Goal: Task Accomplishment & Management: Manage account settings

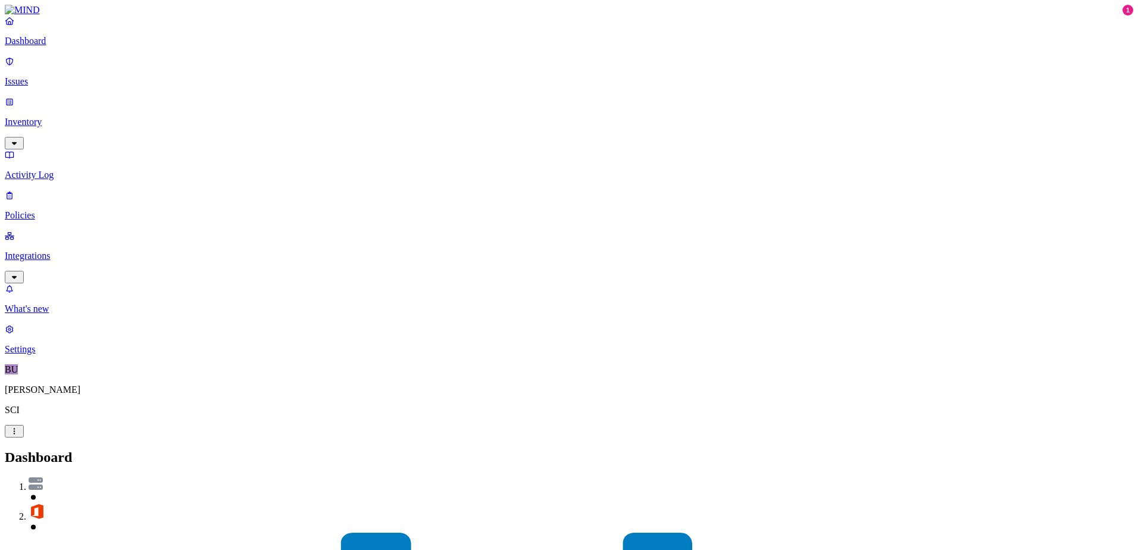
click at [49, 76] on p "Issues" at bounding box center [569, 81] width 1129 height 11
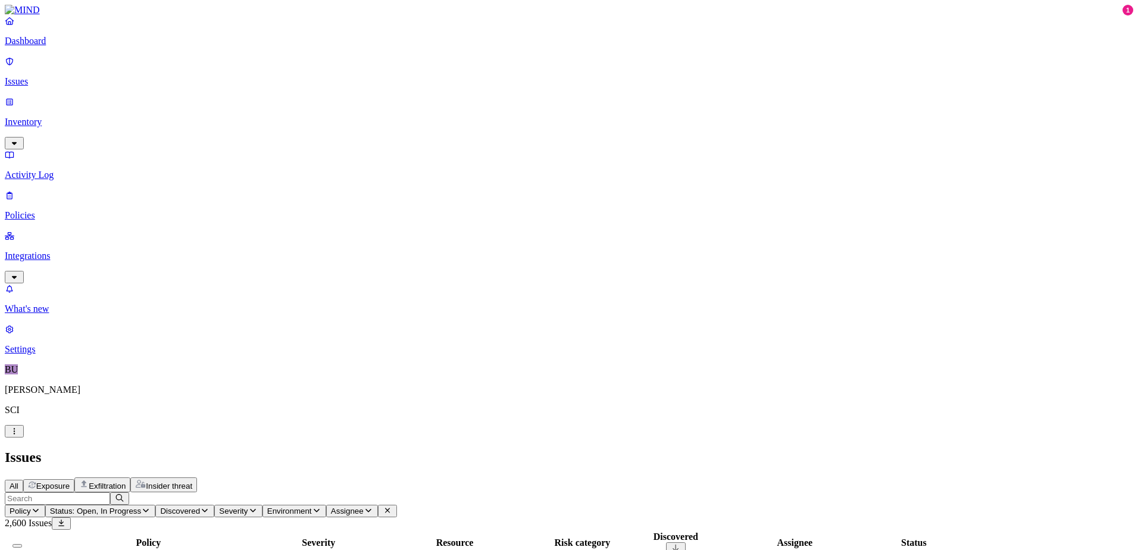
drag, startPoint x: 43, startPoint y: 330, endPoint x: 81, endPoint y: 444, distance: 120.5
click at [43, 330] on nav "Dashboard Issues Inventory Activity Log Policies Integrations What's new 1 Sett…" at bounding box center [569, 184] width 1129 height 339
click at [42, 210] on p "Policies" at bounding box center [569, 215] width 1129 height 11
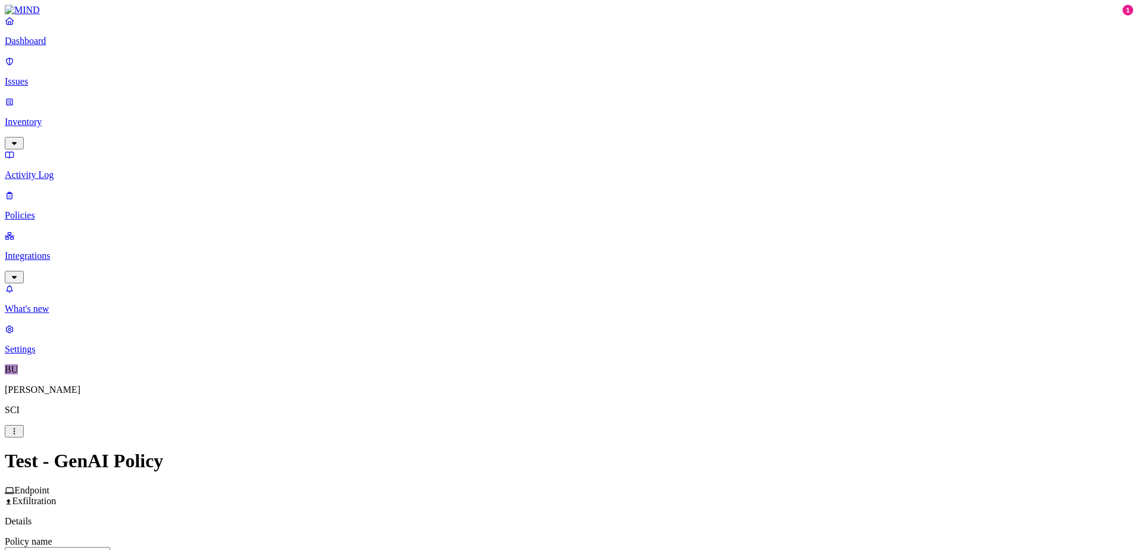
click at [511, 468] on label "Classification" at bounding box center [506, 463] width 52 height 10
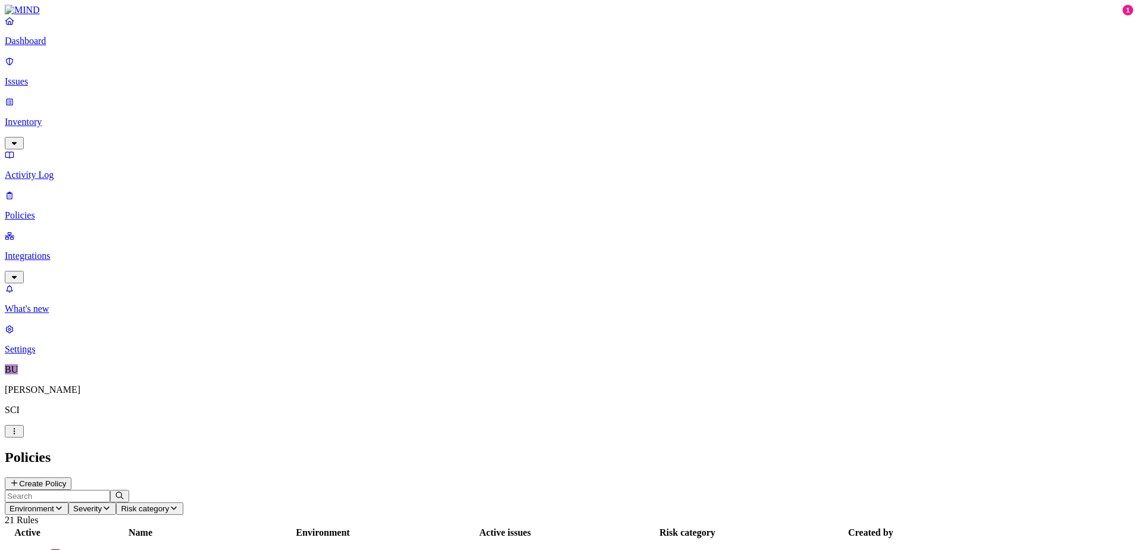
click at [53, 117] on p "Inventory" at bounding box center [569, 122] width 1129 height 11
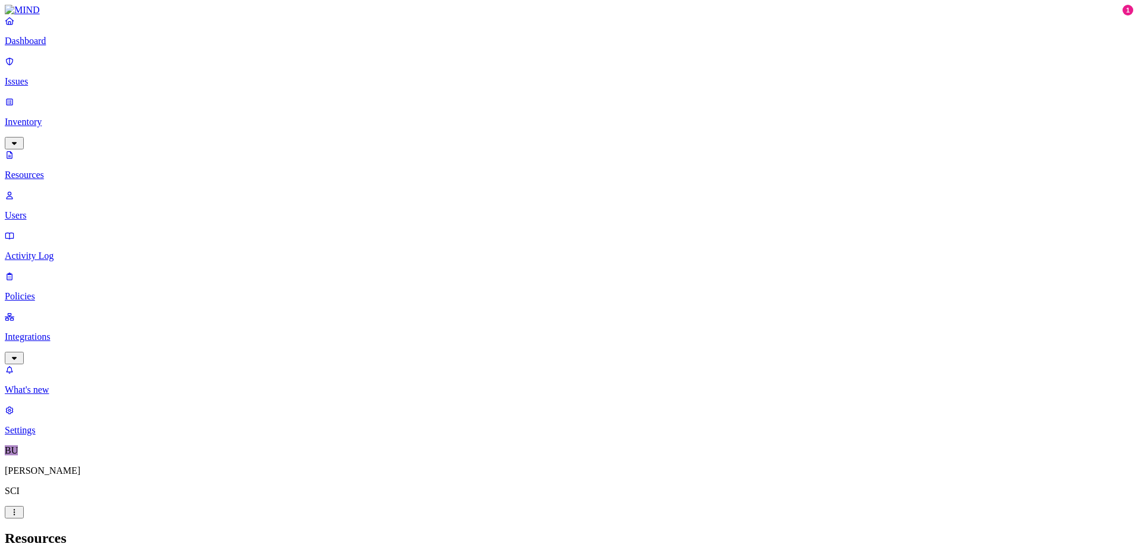
click at [54, 332] on p "Integrations" at bounding box center [569, 337] width 1129 height 11
click at [38, 46] on p "Dashboard" at bounding box center [569, 41] width 1129 height 11
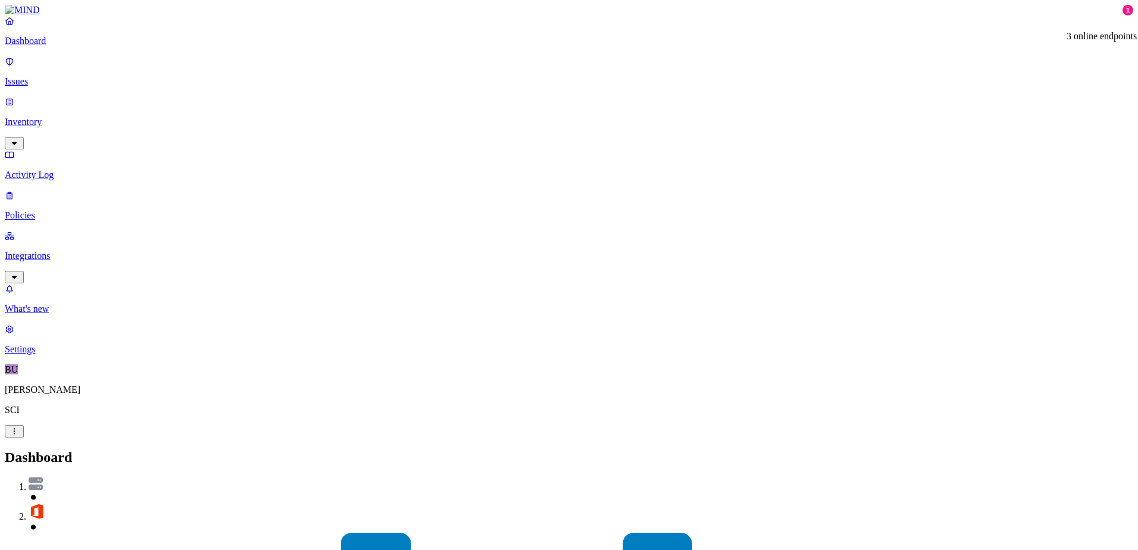
click at [46, 355] on p "Settings" at bounding box center [569, 349] width 1129 height 11
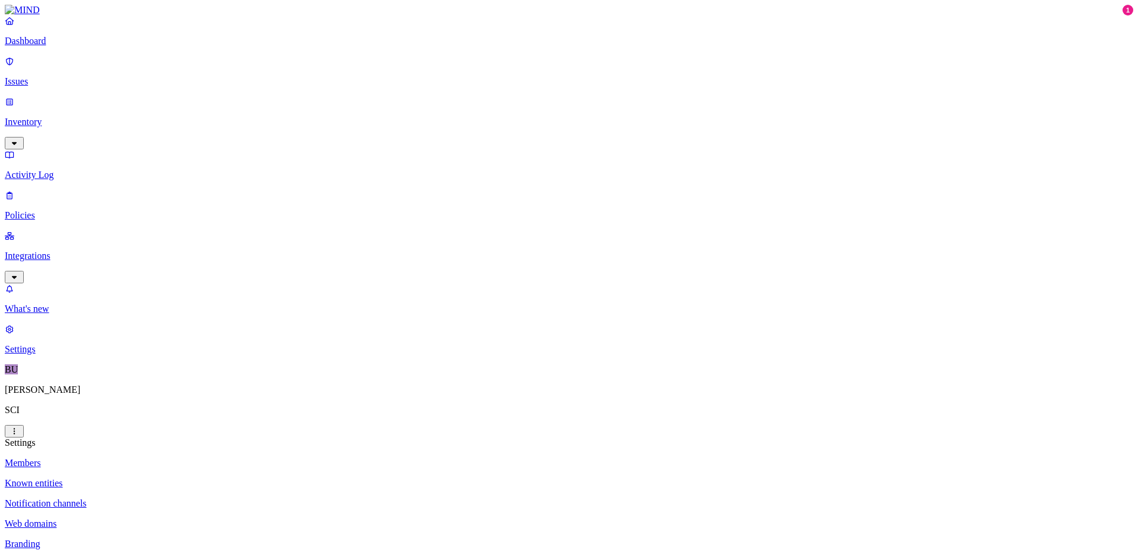
click at [48, 210] on p "Policies" at bounding box center [569, 215] width 1129 height 11
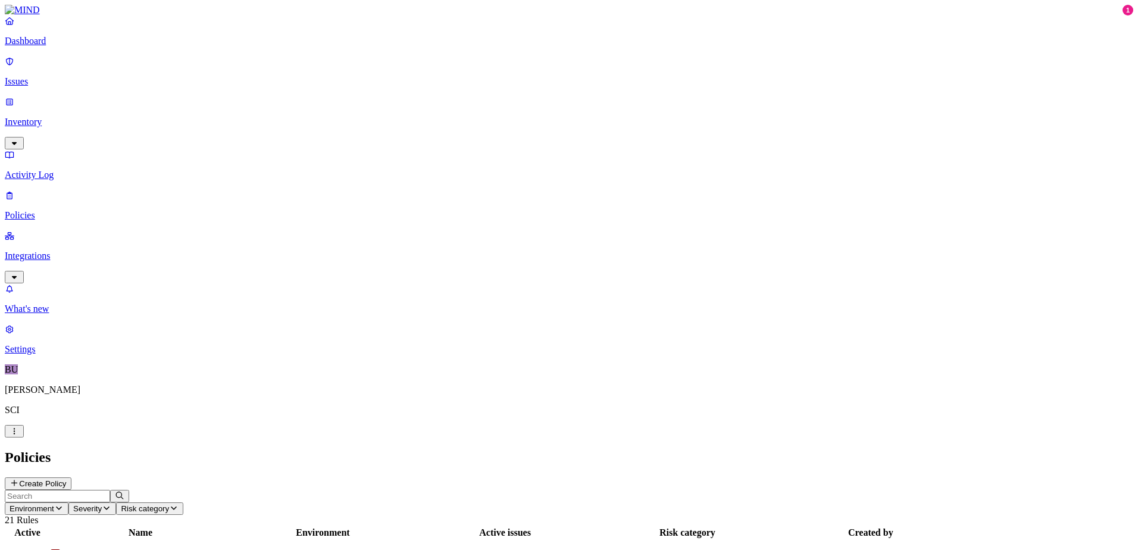
click at [64, 504] on icon "button" at bounding box center [59, 508] width 10 height 8
click at [296, 113] on span "Endpoint" at bounding box center [282, 118] width 35 height 10
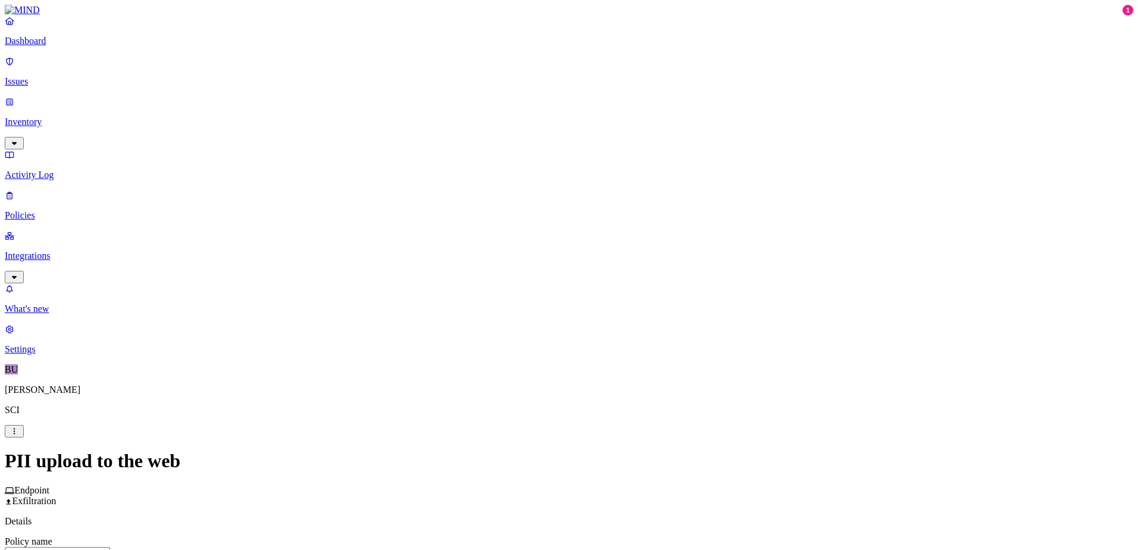
scroll to position [535, 0]
drag, startPoint x: 751, startPoint y: 542, endPoint x: 716, endPoint y: 495, distance: 58.4
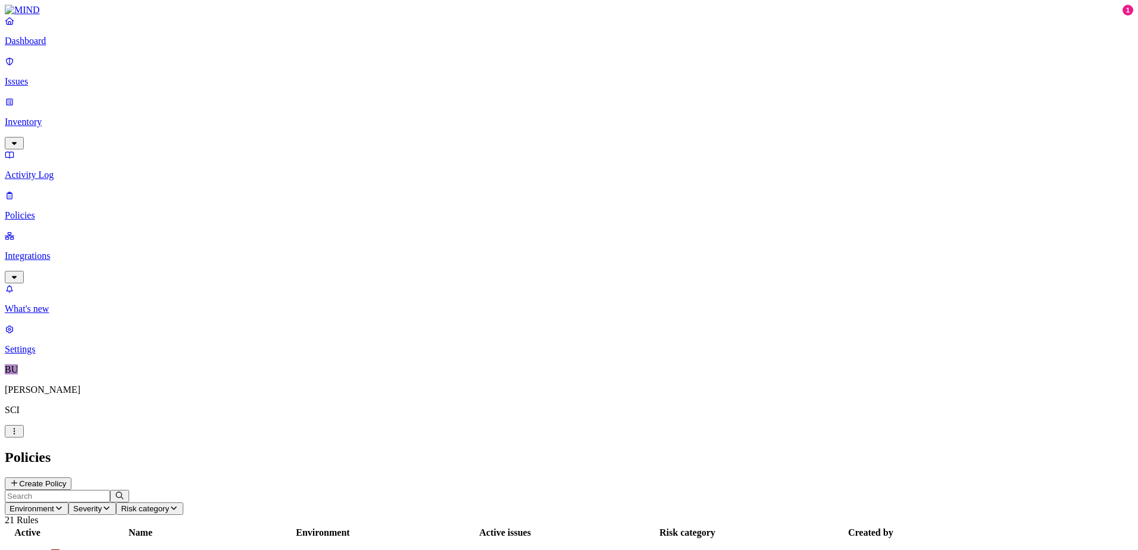
click at [71, 478] on button "Create Policy" at bounding box center [38, 484] width 67 height 13
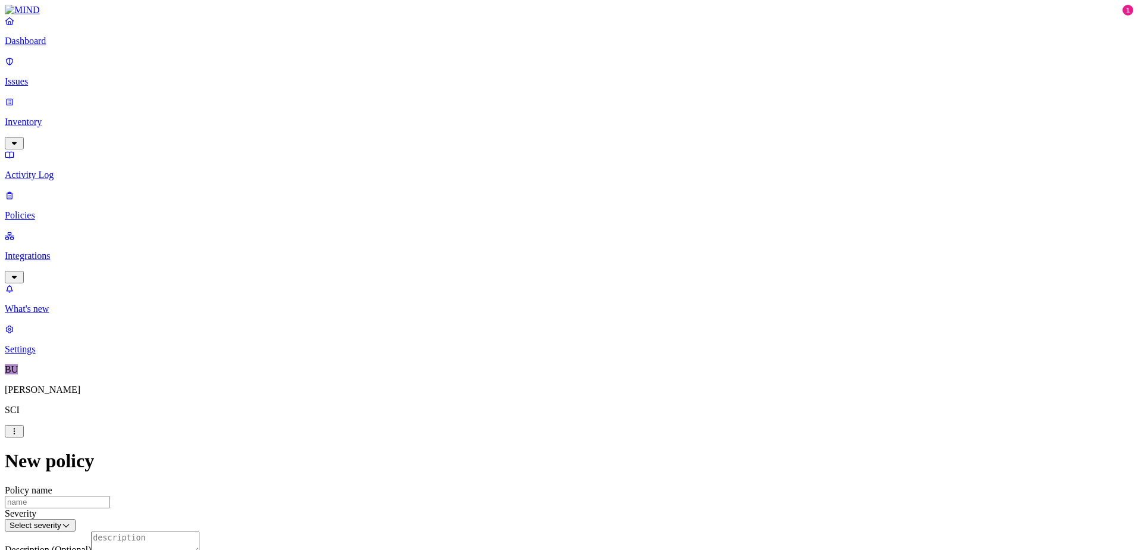
scroll to position [638, 0]
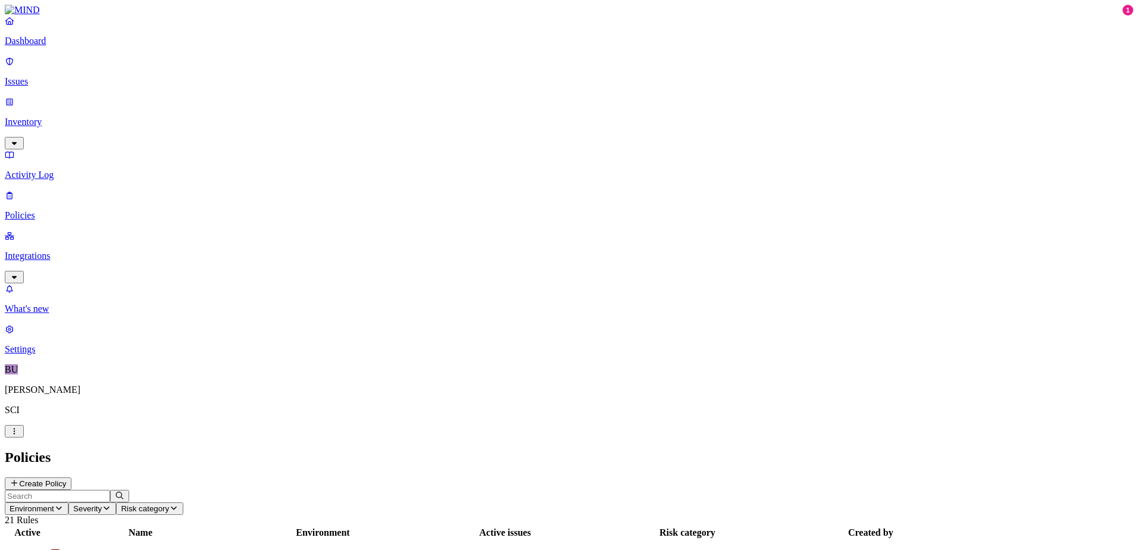
click at [39, 117] on p "Inventory" at bounding box center [569, 122] width 1129 height 11
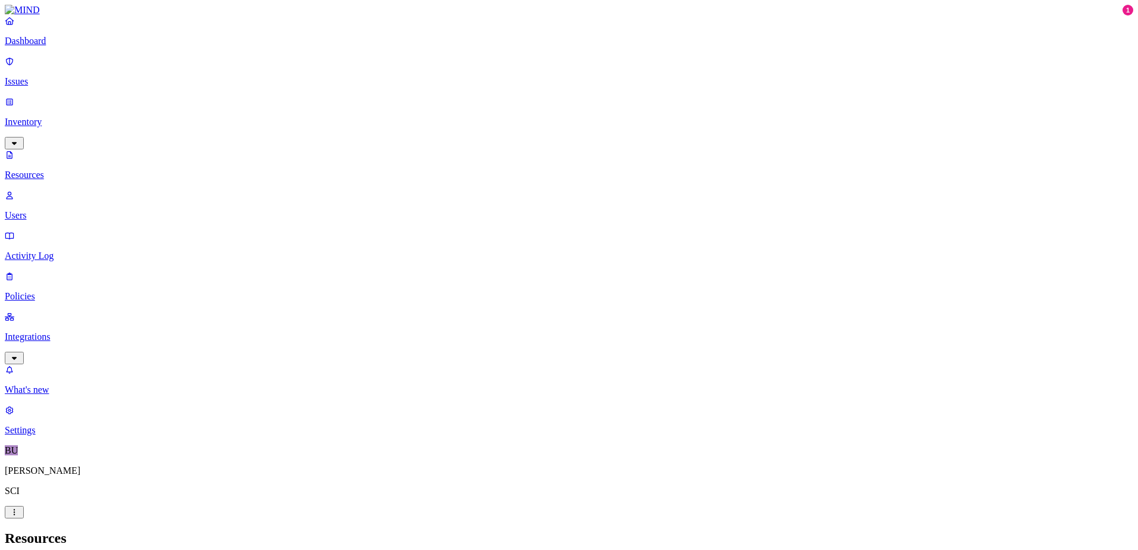
click at [357, 67] on button "button" at bounding box center [362, 68] width 10 height 4
click at [344, 531] on header "Resources" at bounding box center [569, 539] width 1129 height 16
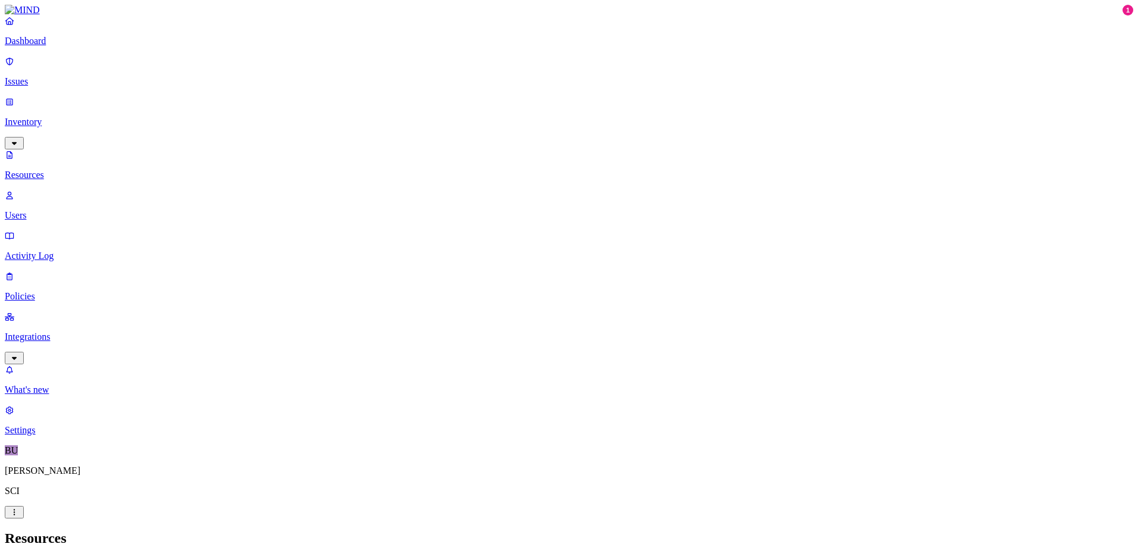
click at [357, 201] on button "button" at bounding box center [362, 203] width 10 height 4
click at [357, 64] on button "button" at bounding box center [362, 66] width 10 height 13
click at [354, 531] on header "Resources" at bounding box center [569, 539] width 1129 height 16
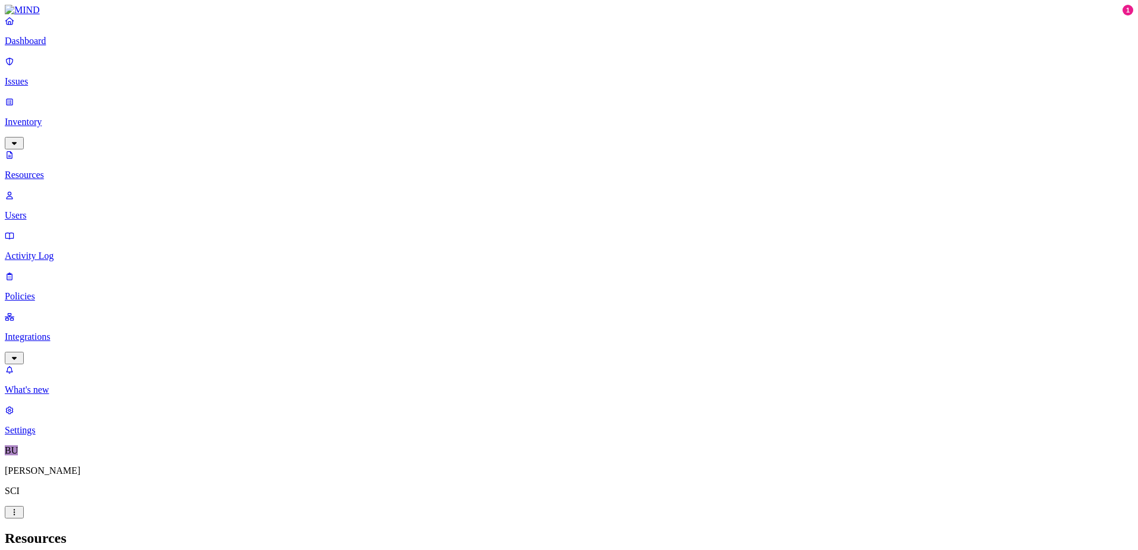
click at [357, 193] on button "button" at bounding box center [362, 199] width 10 height 13
click at [357, 66] on button "button" at bounding box center [362, 68] width 10 height 4
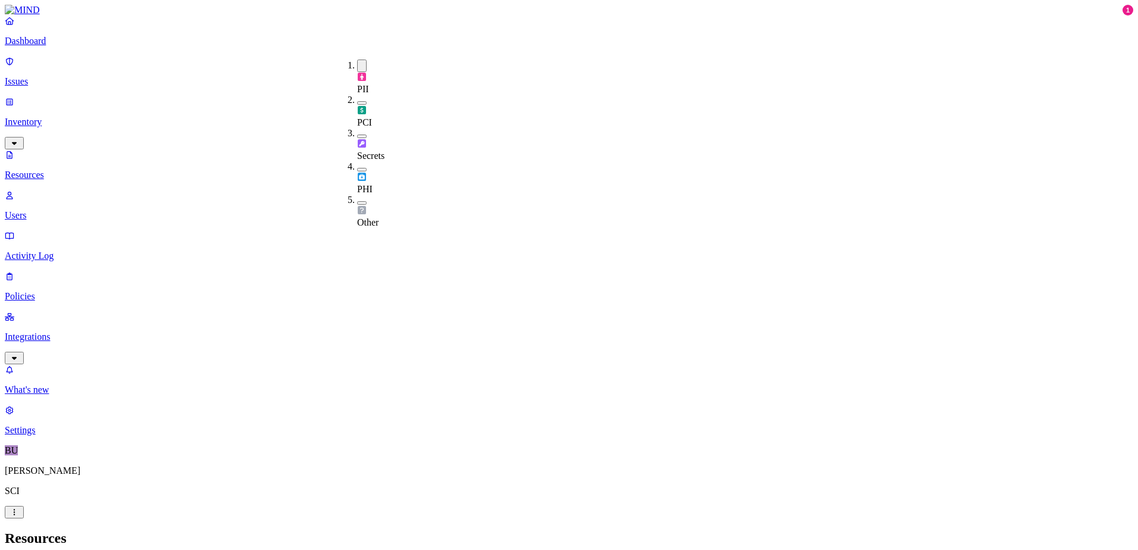
click at [357, 101] on button "button" at bounding box center [362, 103] width 10 height 4
click at [357, 136] on button "button" at bounding box center [362, 138] width 10 height 4
click at [357, 95] on button "button" at bounding box center [362, 101] width 10 height 13
click at [357, 61] on button "button" at bounding box center [362, 66] width 10 height 13
click at [357, 99] on button "button" at bounding box center [362, 101] width 10 height 4
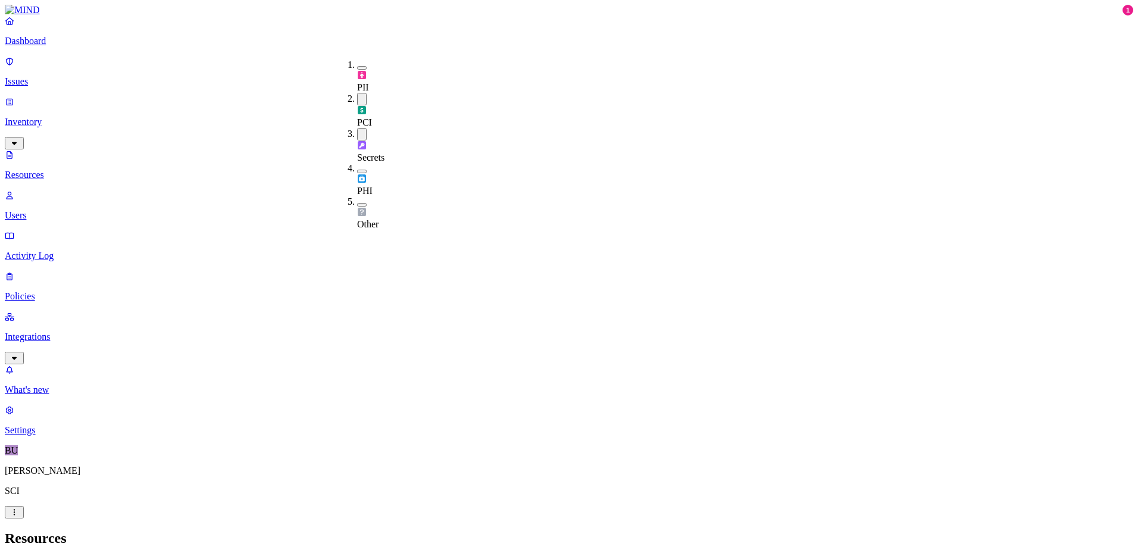
click at [357, 128] on button "button" at bounding box center [362, 134] width 10 height 13
click at [357, 168] on button "button" at bounding box center [362, 170] width 10 height 4
drag, startPoint x: 348, startPoint y: 106, endPoint x: 346, endPoint y: 73, distance: 33.4
click at [357, 135] on button "button" at bounding box center [362, 137] width 10 height 4
click at [357, 67] on button "button" at bounding box center [362, 68] width 10 height 4
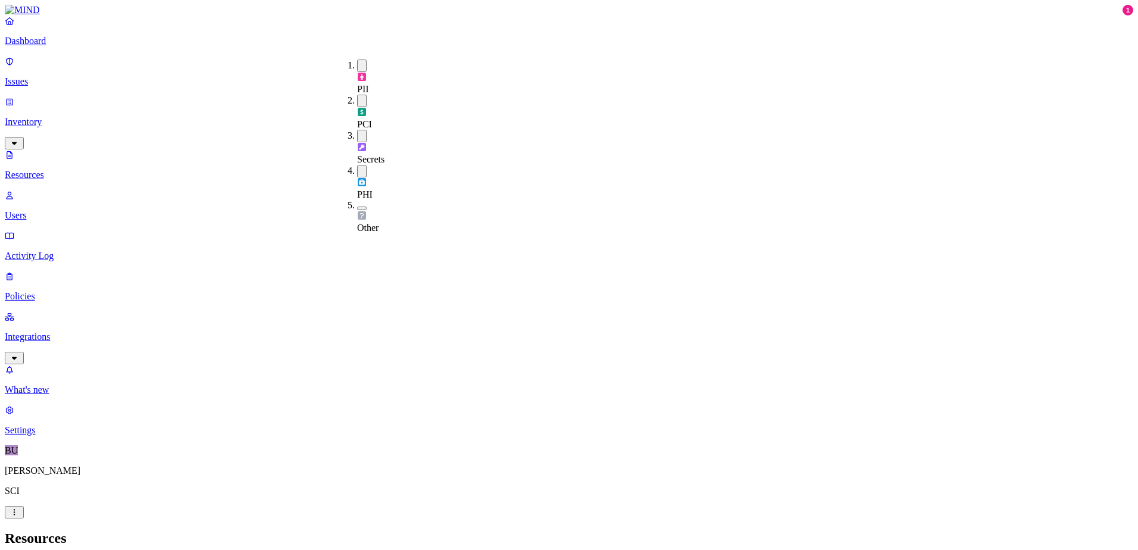
click at [357, 207] on button "button" at bounding box center [362, 209] width 10 height 4
click at [357, 60] on div "PII" at bounding box center [357, 77] width 0 height 35
click at [357, 93] on button "button" at bounding box center [362, 99] width 10 height 13
drag, startPoint x: 347, startPoint y: 102, endPoint x: 345, endPoint y: 130, distance: 28.0
click at [357, 128] on button "button" at bounding box center [362, 134] width 10 height 13
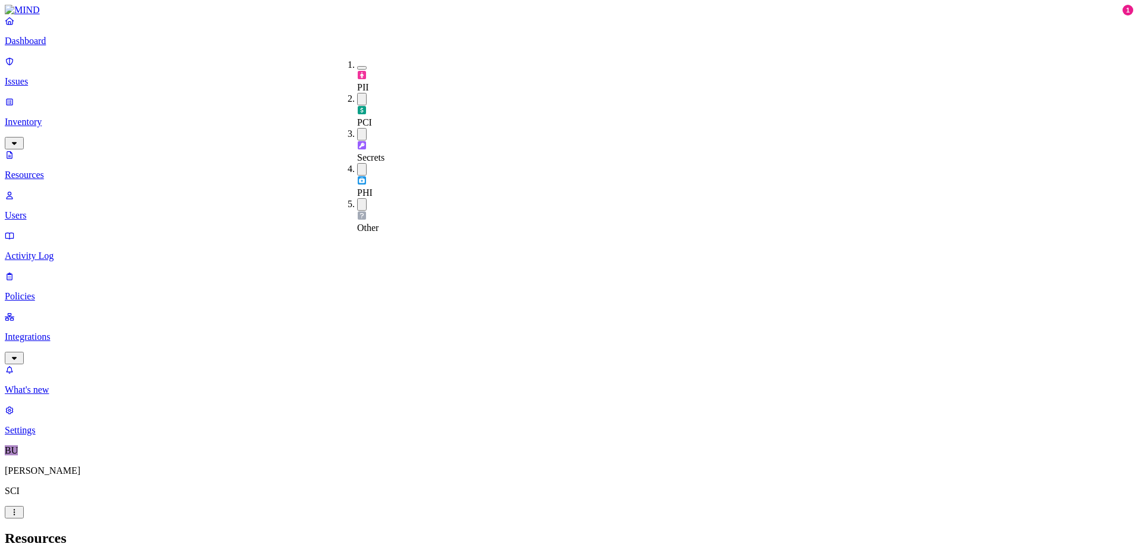
click at [357, 163] on button "button" at bounding box center [362, 169] width 10 height 13
click at [357, 193] on div "Other" at bounding box center [357, 210] width 0 height 35
click at [481, 531] on h2 "Resources" at bounding box center [569, 539] width 1129 height 16
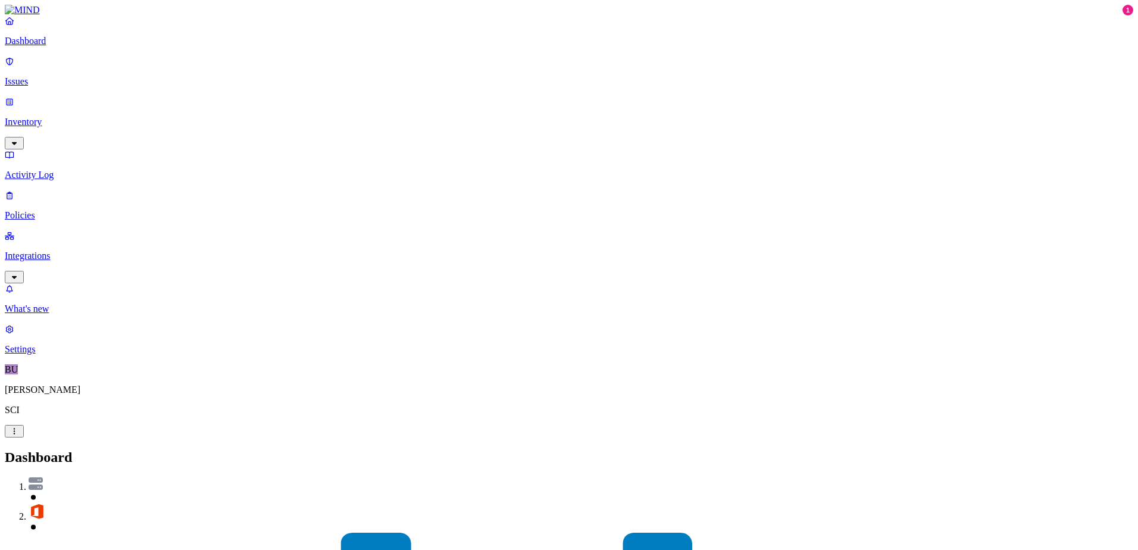
click at [40, 15] on img at bounding box center [22, 10] width 35 height 11
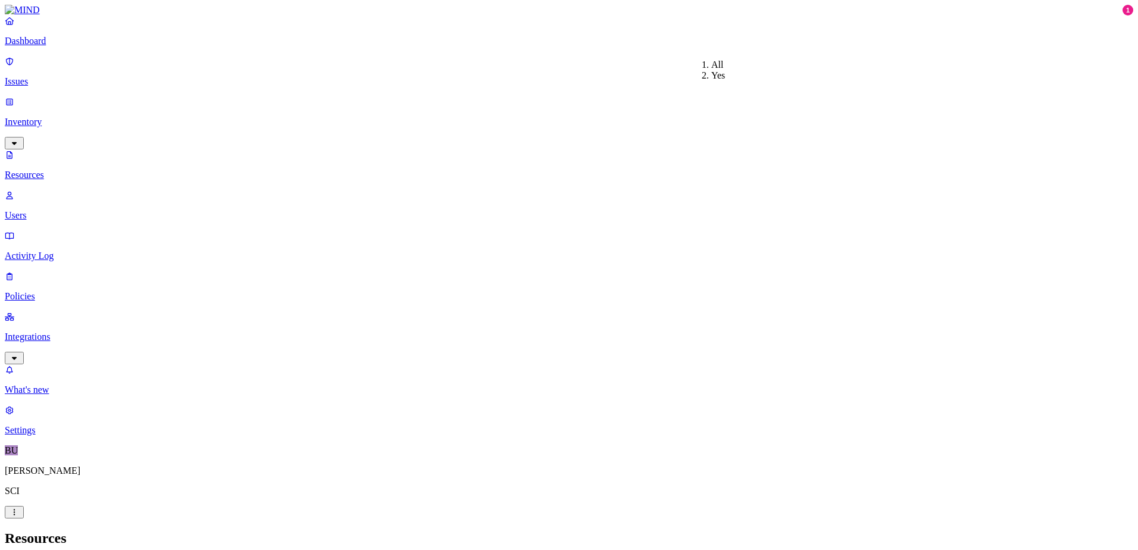
click at [790, 531] on header "Resources" at bounding box center [569, 539] width 1129 height 16
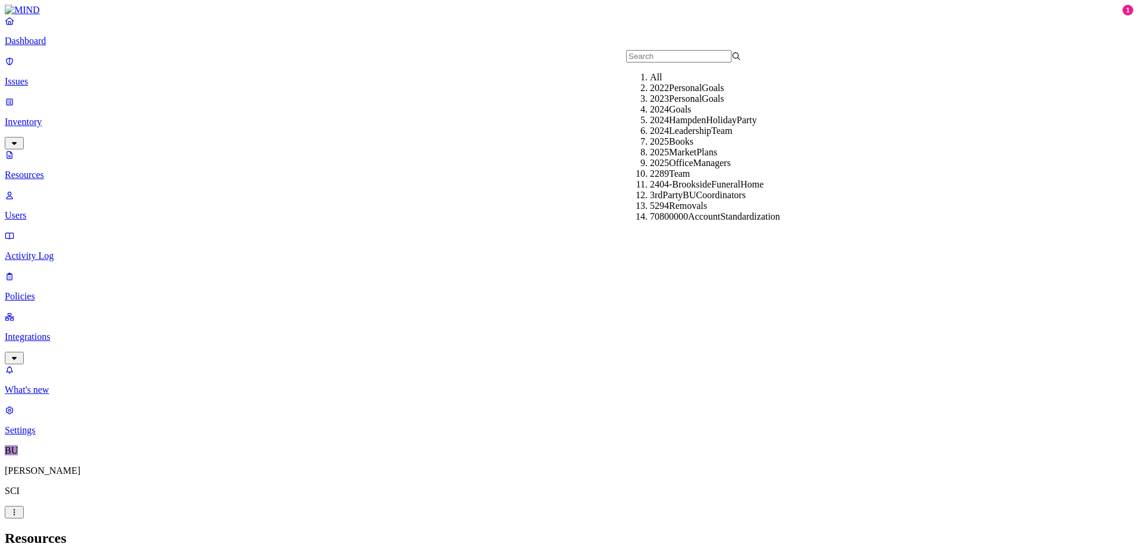
click at [650, 83] on div "All" at bounding box center [707, 77] width 115 height 11
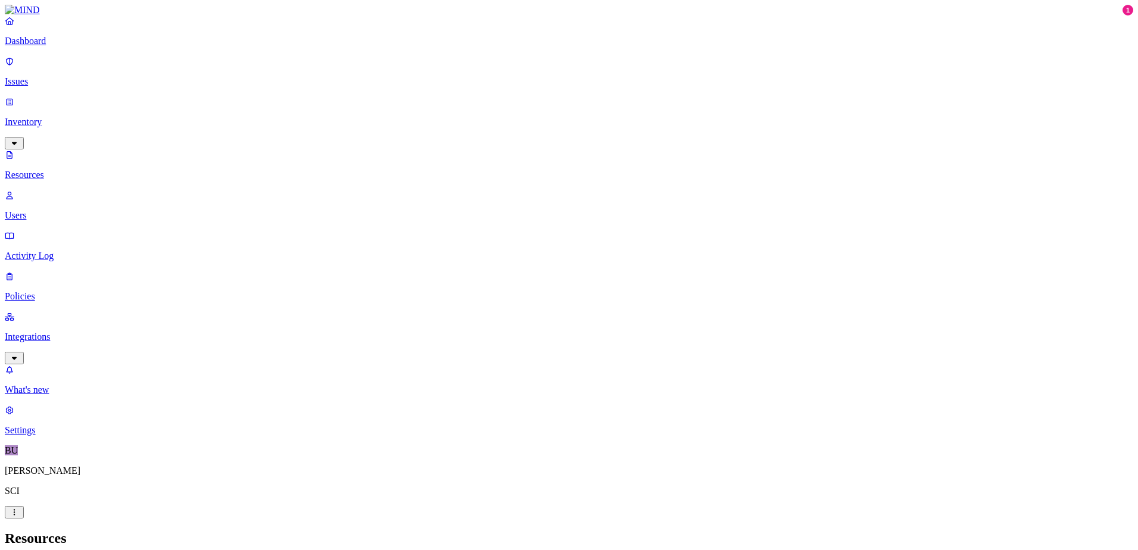
click at [87, 310] on nav "Dashboard Issues Inventory Resources Users Activity Log Policies Integrations W…" at bounding box center [569, 225] width 1129 height 420
click at [51, 291] on p "Policies" at bounding box center [569, 296] width 1129 height 11
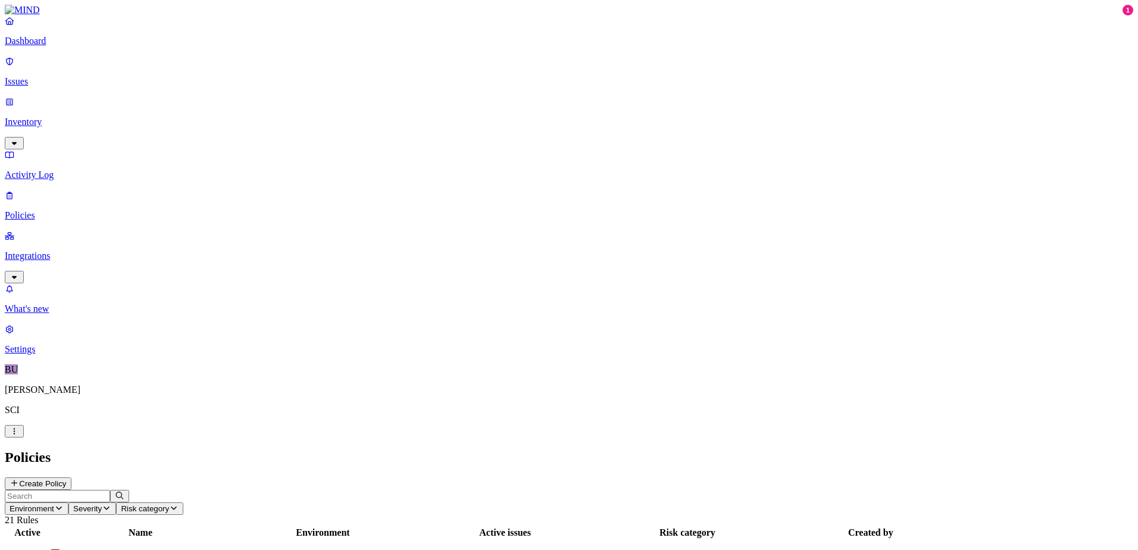
click at [71, 478] on button "Create Policy" at bounding box center [38, 484] width 67 height 13
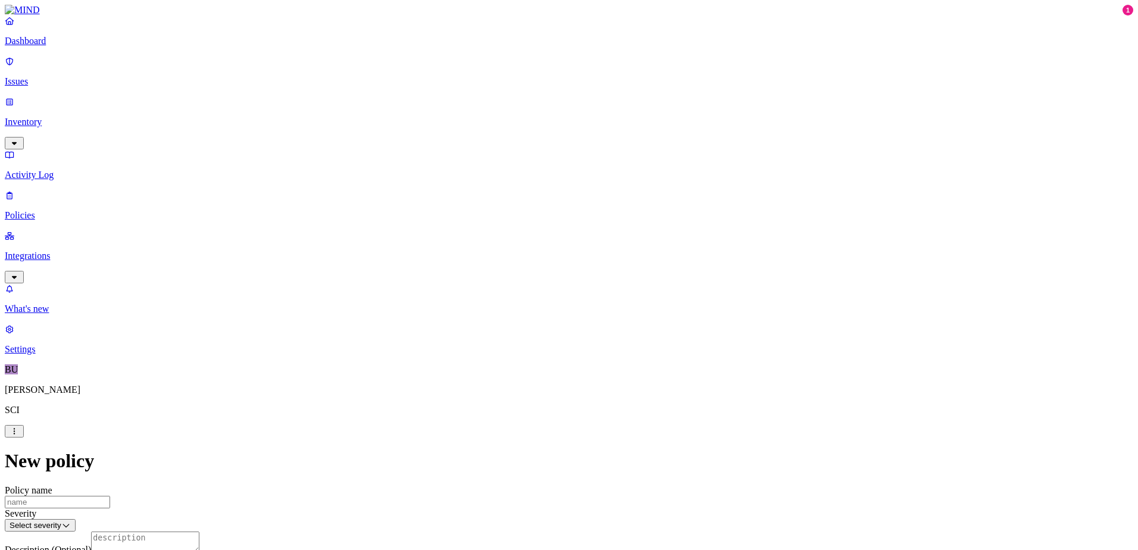
click at [505, 302] on label "Classification" at bounding box center [506, 297] width 52 height 10
click at [496, 358] on div "PII" at bounding box center [537, 352] width 115 height 33
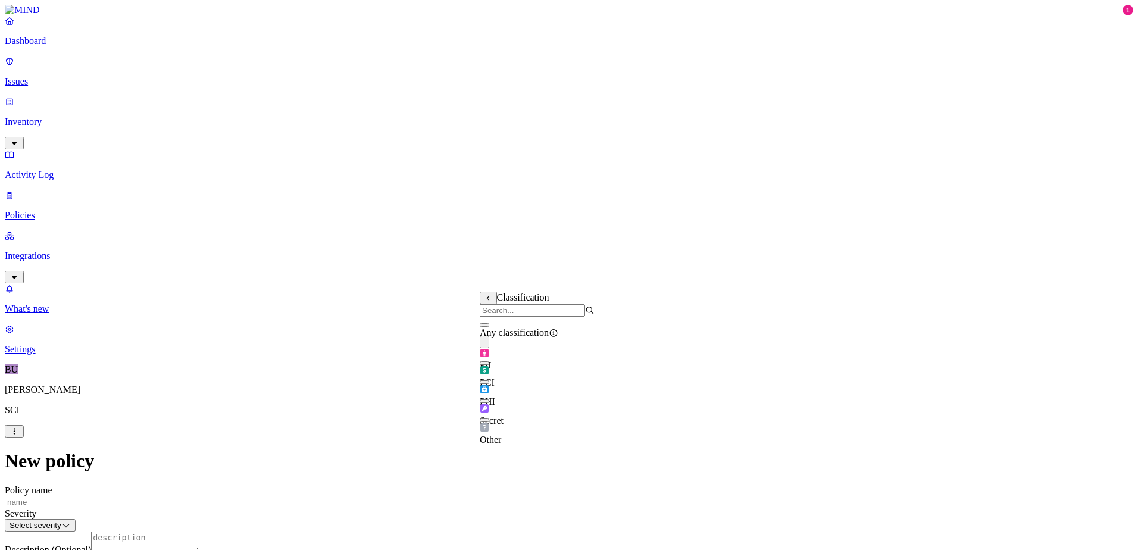
click at [489, 365] on button "button" at bounding box center [485, 363] width 10 height 4
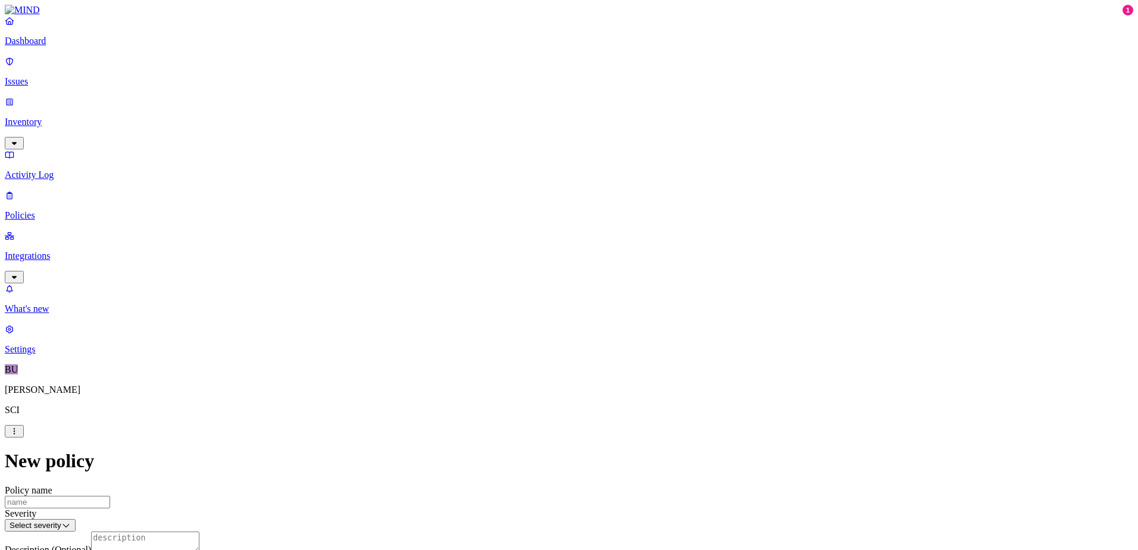
click at [525, 402] on label "Application type" at bounding box center [502, 402] width 45 height 21
click at [521, 453] on span "Office 365" at bounding box center [500, 458] width 41 height 10
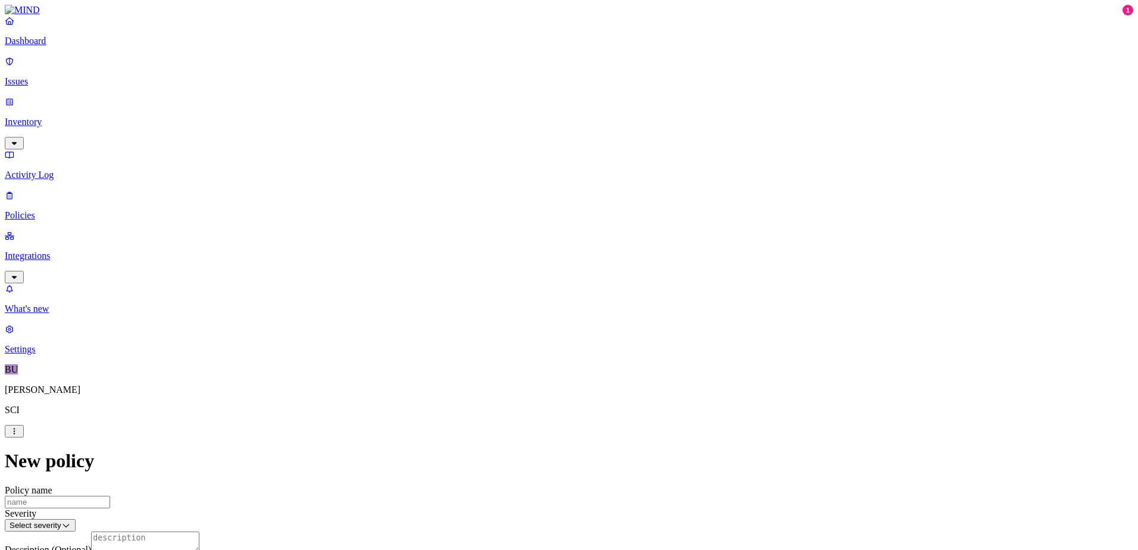
click at [464, 331] on html "Dashboard Issues Inventory Activity Log Policies Integrations What's new 1 Sett…" at bounding box center [569, 546] width 1138 height 1093
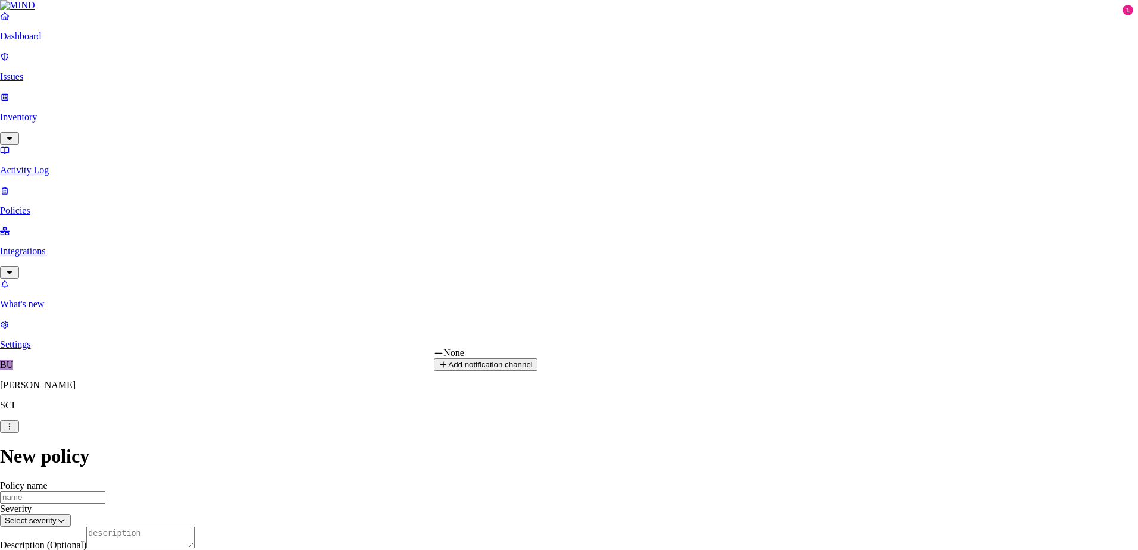
click at [335, 358] on html "Dashboard Issues Inventory Activity Log Policies Integrations What's new 1 Sett…" at bounding box center [569, 544] width 1138 height 1088
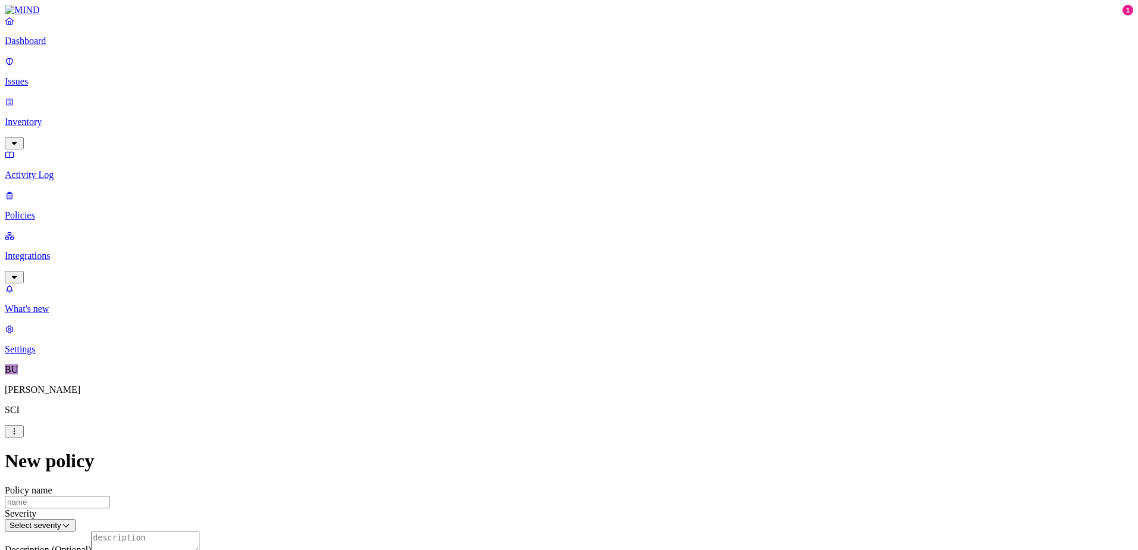
click at [482, 451] on html "Dashboard Issues Inventory Activity Log Policies Integrations What's new 1 Sett…" at bounding box center [569, 546] width 1138 height 1093
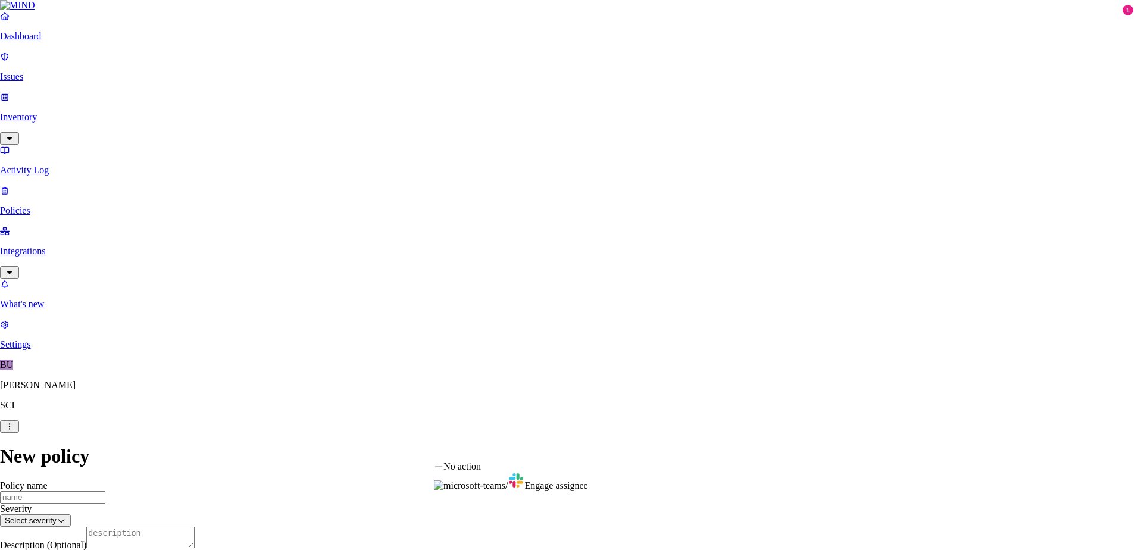
click at [292, 391] on html "Dashboard Issues Inventory Activity Log Policies Integrations What's new 1 Sett…" at bounding box center [569, 544] width 1138 height 1088
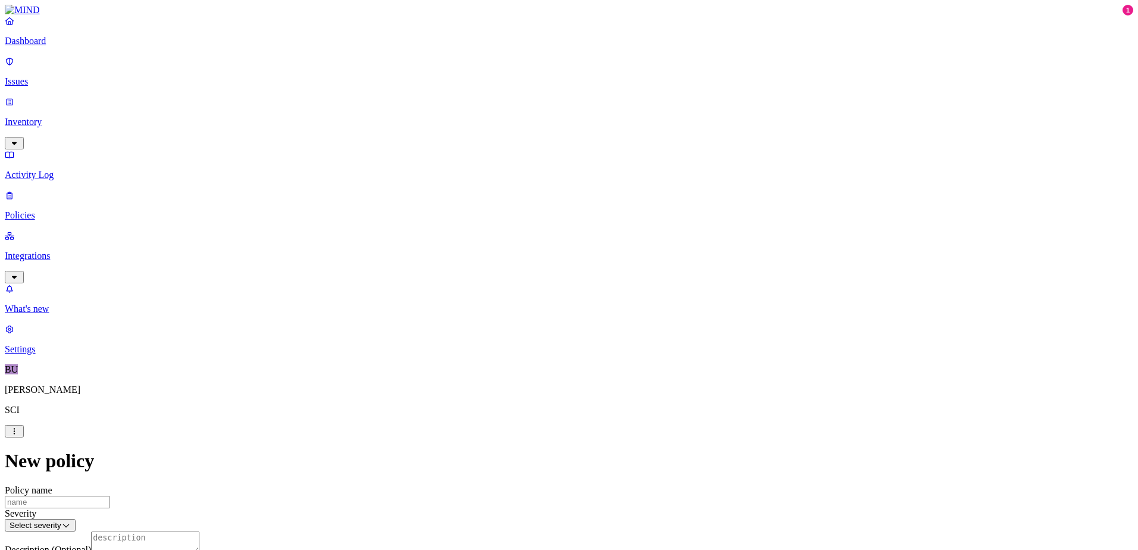
scroll to position [37, 0]
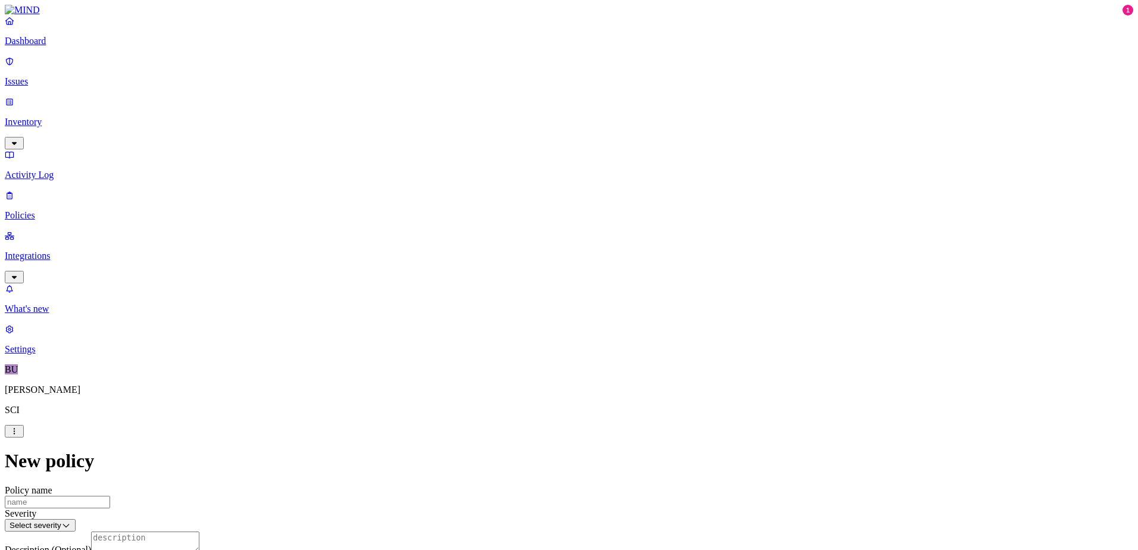
scroll to position [214, 0]
click at [509, 325] on label "Classification" at bounding box center [506, 320] width 52 height 10
click at [489, 369] on button "button" at bounding box center [485, 368] width 10 height 4
click at [489, 388] on button "button" at bounding box center [485, 387] width 10 height 4
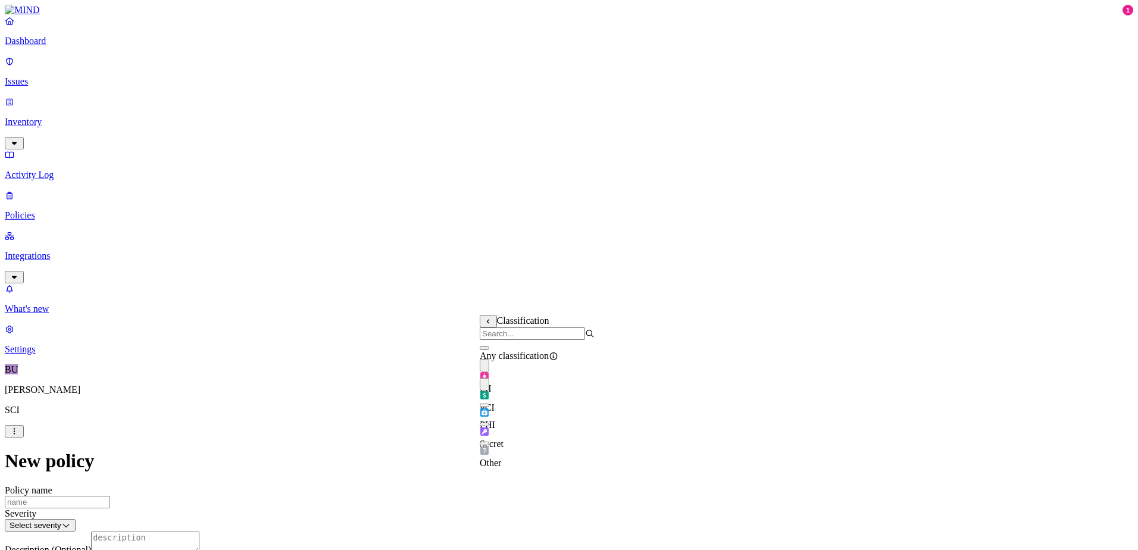
click at [523, 380] on label "Web Category" at bounding box center [518, 375] width 35 height 21
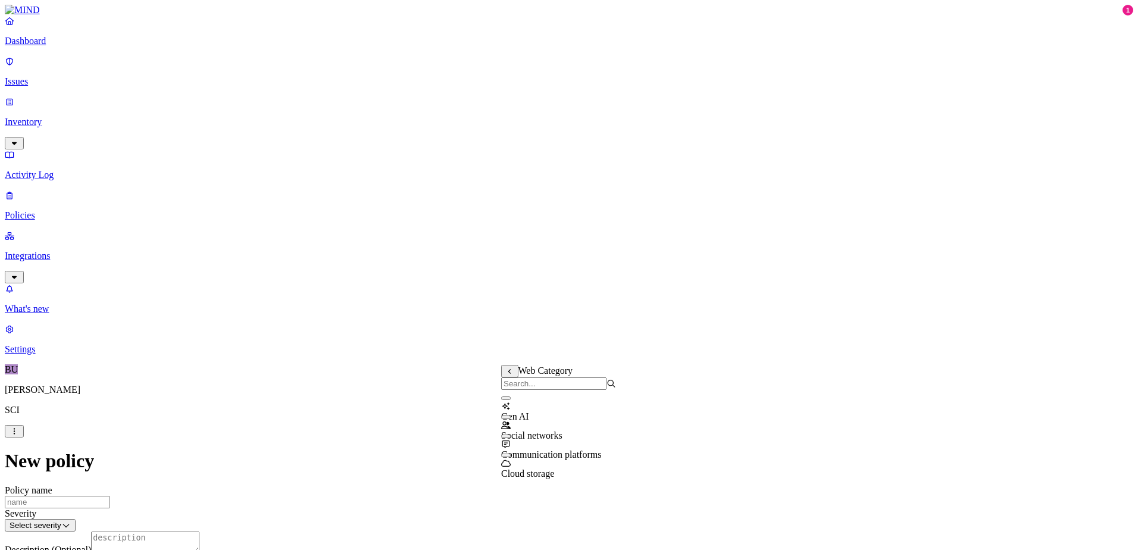
click at [528, 396] on label "Web Domain" at bounding box center [516, 394] width 31 height 21
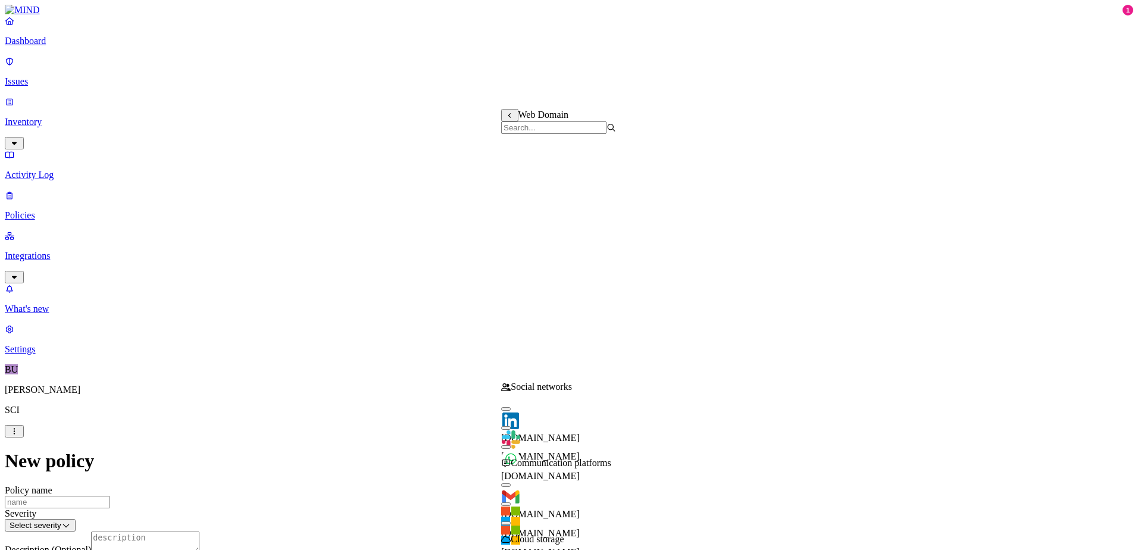
scroll to position [357, 0]
click at [511, 522] on button "button" at bounding box center [506, 524] width 10 height 4
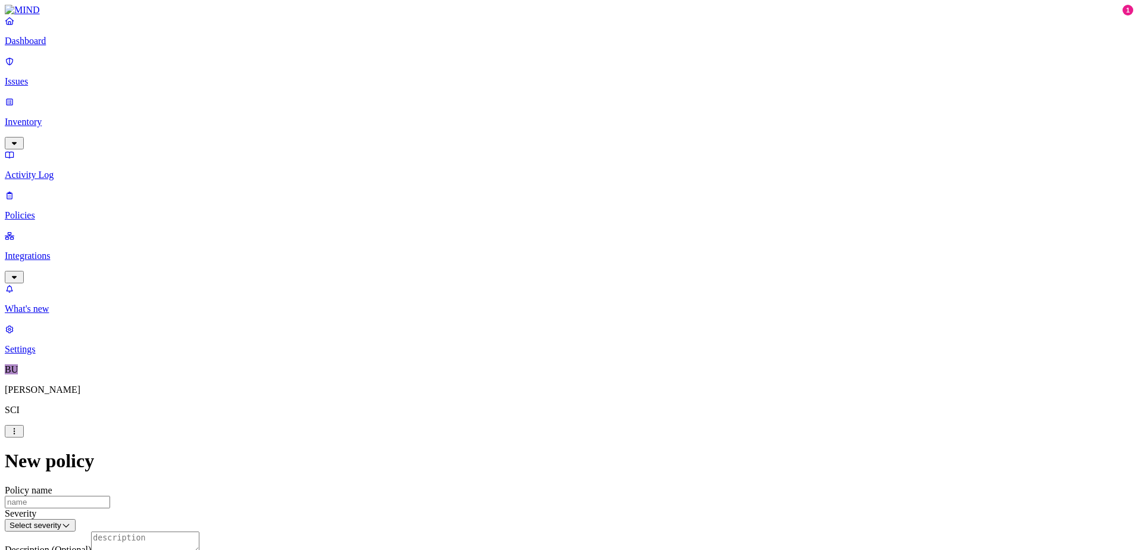
click at [533, 467] on label "Account type" at bounding box center [517, 463] width 32 height 21
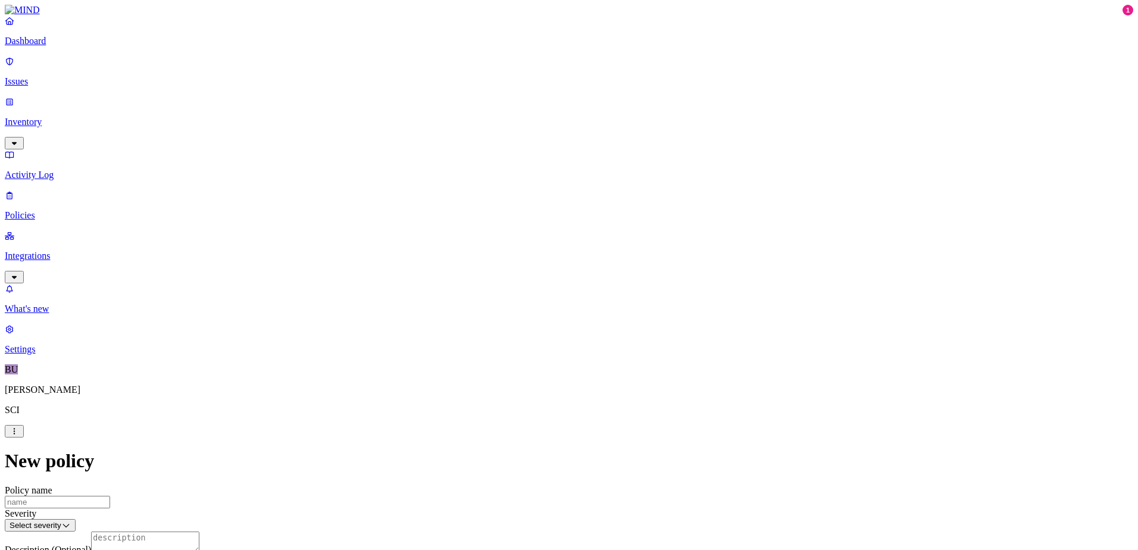
scroll to position [393, 0]
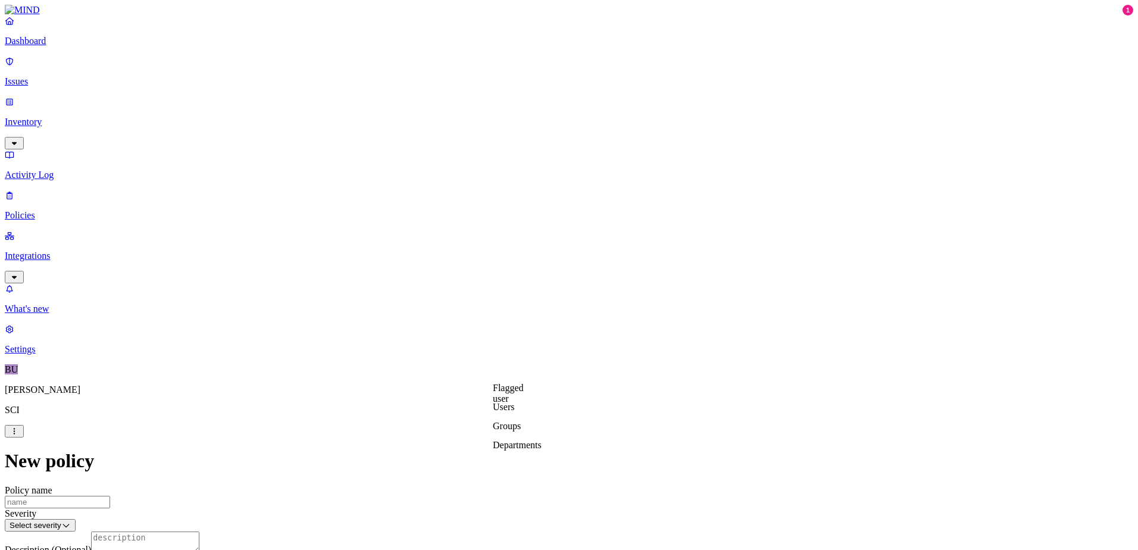
click at [511, 412] on label "Users" at bounding box center [503, 407] width 21 height 10
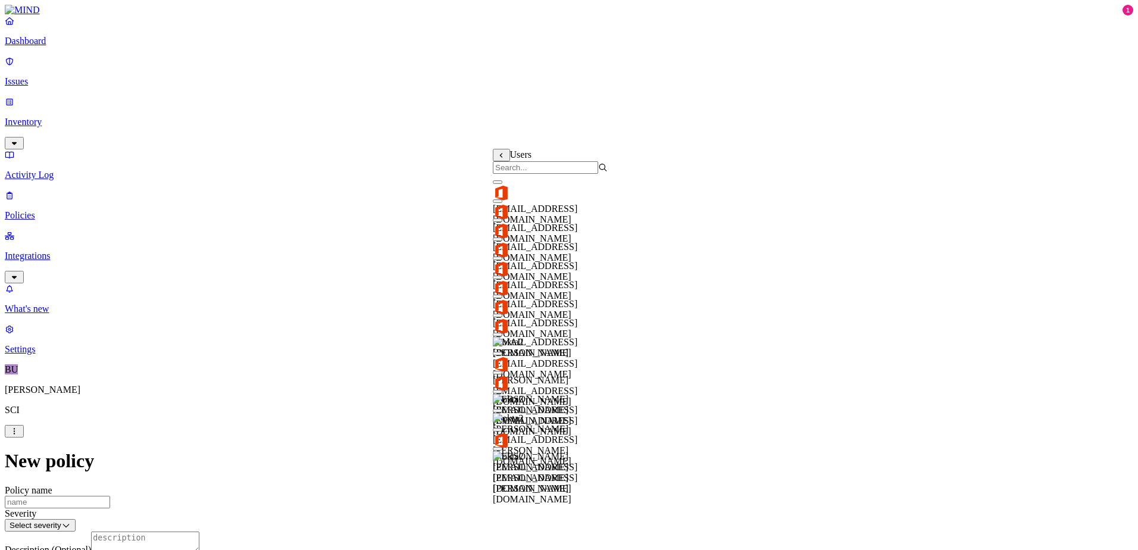
click at [565, 174] on input "search" at bounding box center [545, 167] width 105 height 13
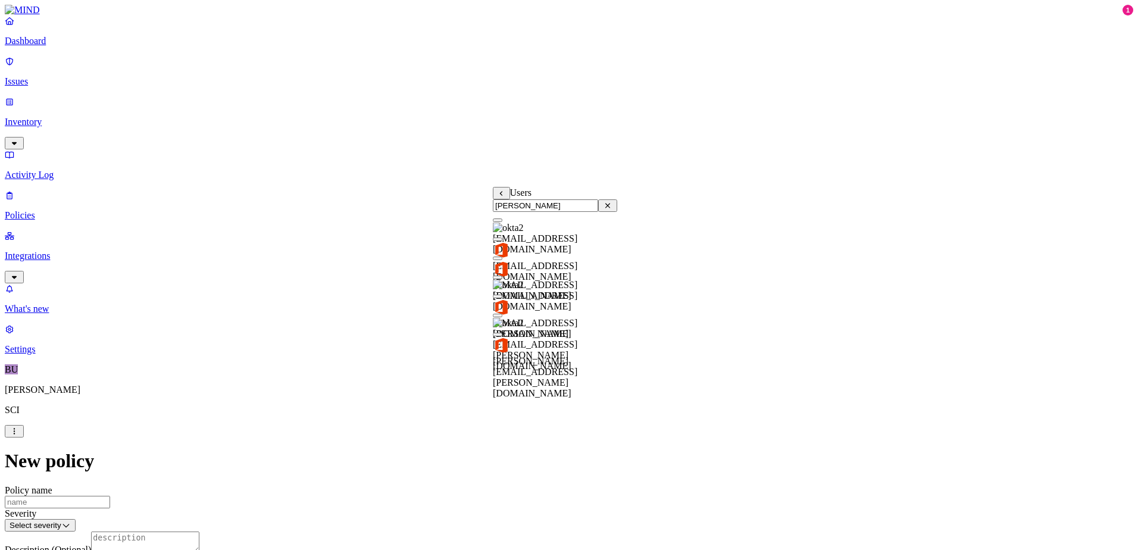
type input "[PERSON_NAME]"
click at [508, 354] on div "[PERSON_NAME][EMAIL_ADDRESS][PERSON_NAME][DOMAIN_NAME]" at bounding box center [555, 362] width 124 height 73
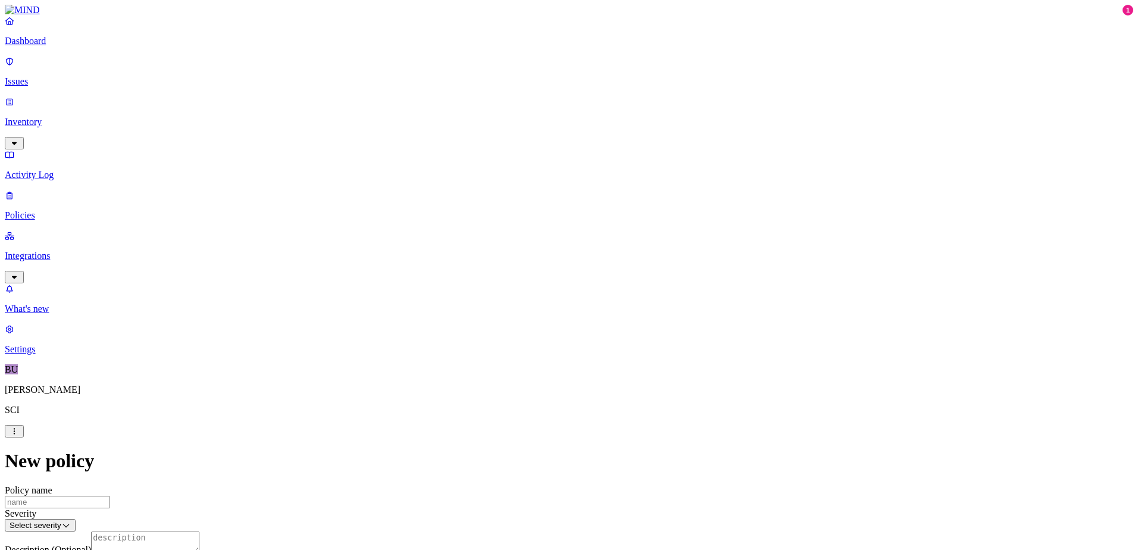
click at [531, 313] on label "Web Domain" at bounding box center [516, 312] width 31 height 21
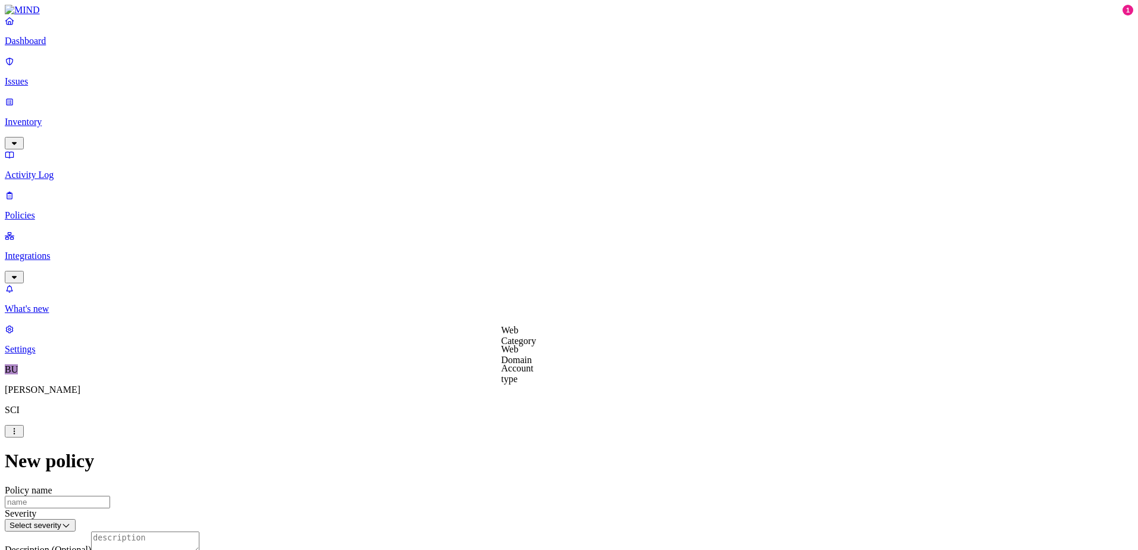
click at [532, 358] on label "Web Domain" at bounding box center [516, 354] width 31 height 21
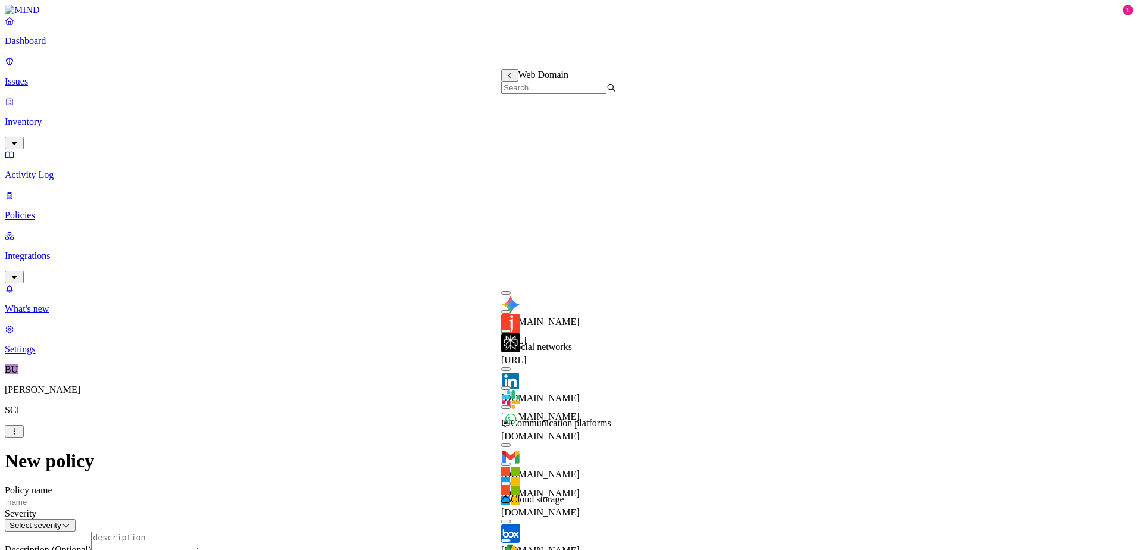
scroll to position [298, 0]
click at [511, 444] on button "button" at bounding box center [506, 446] width 10 height 4
click at [511, 463] on button "button" at bounding box center [506, 465] width 10 height 4
click at [511, 482] on button "button" at bounding box center [506, 484] width 10 height 4
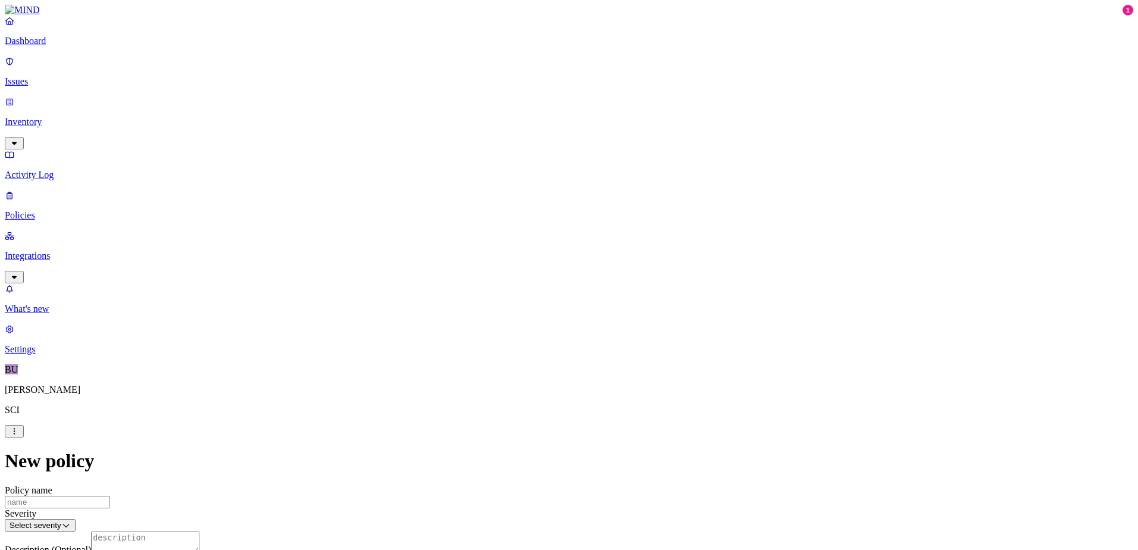
scroll to position [482, 0]
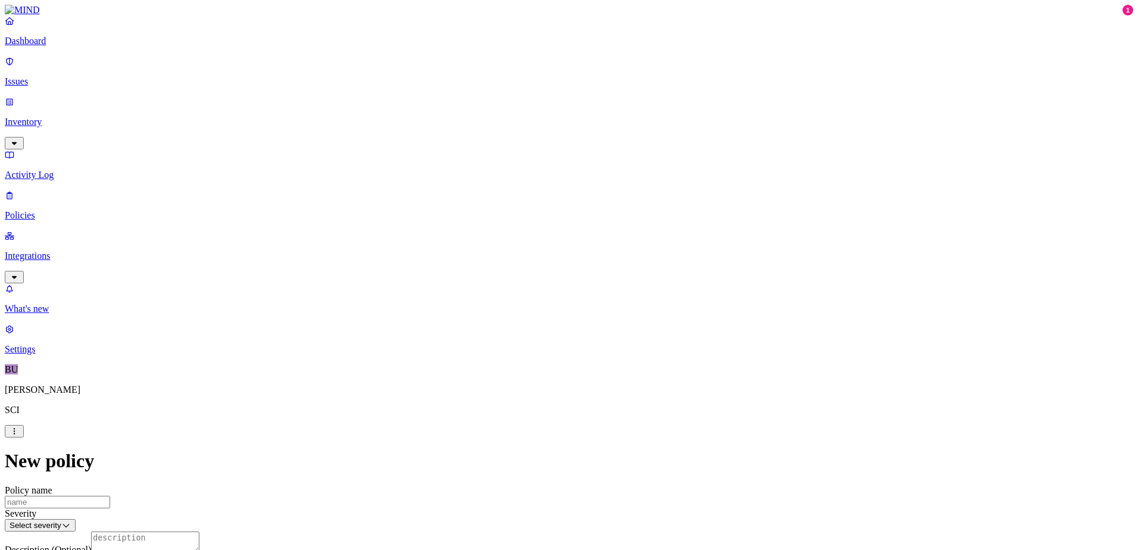
scroll to position [638, 0]
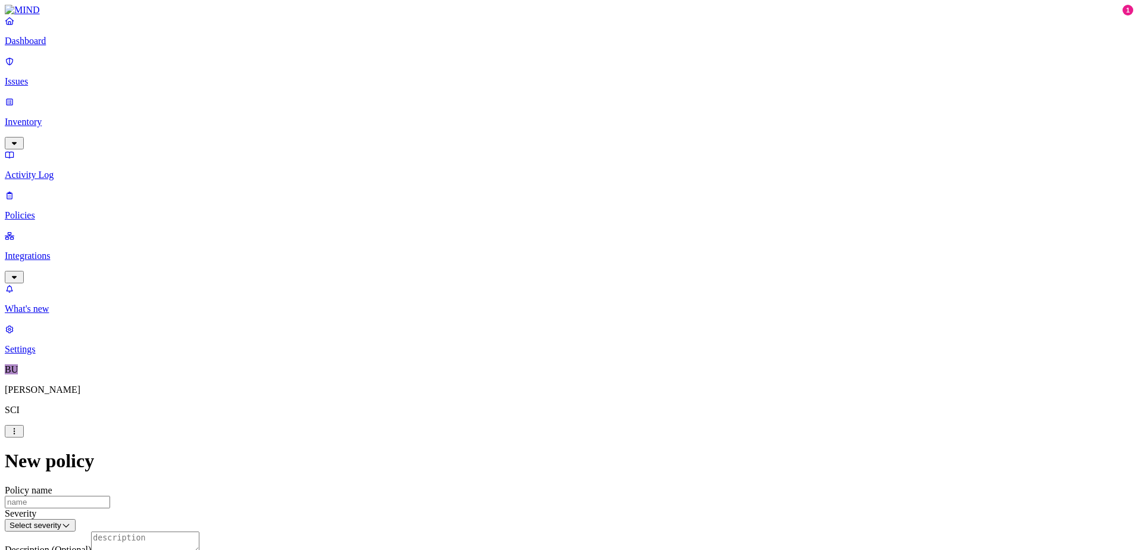
scroll to position [0, 0]
click at [110, 496] on input "Policy name" at bounding box center [57, 502] width 105 height 13
type input "E"
type input "Email exfil PII or PCI blocked to mail - test"
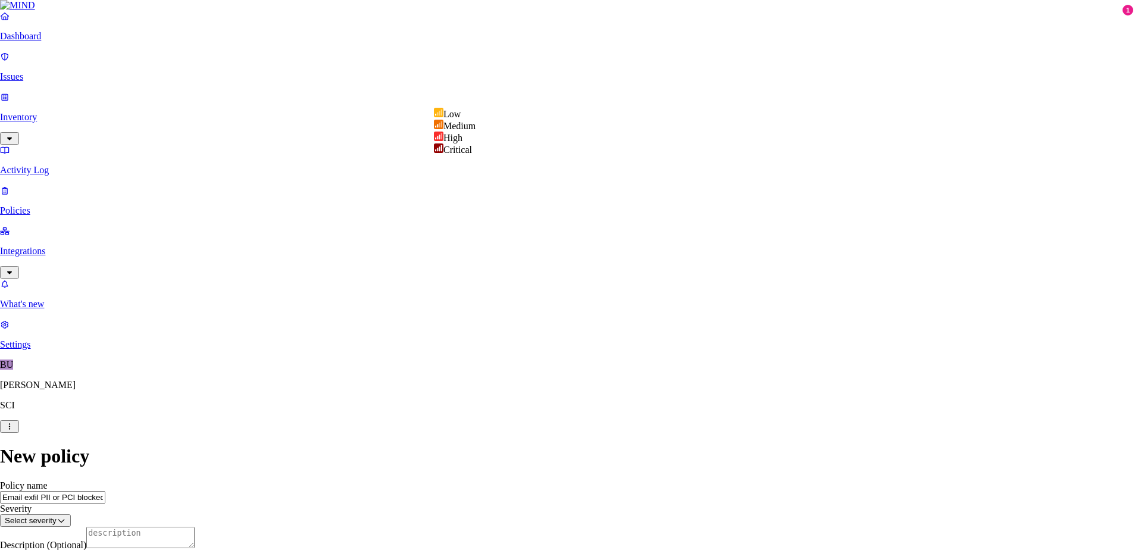
select select "2"
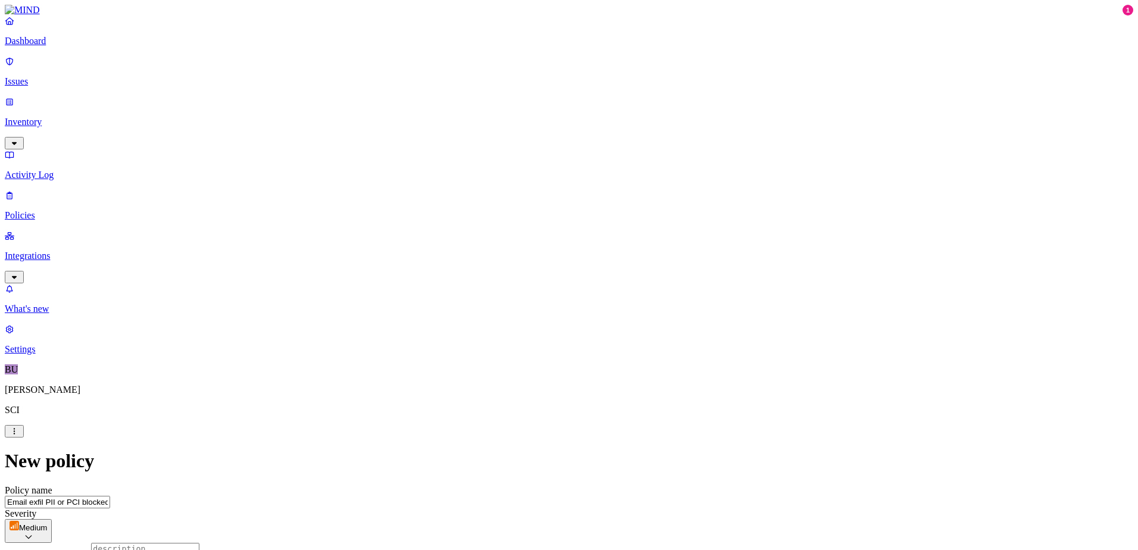
click at [199, 543] on textarea "Description (Optional)" at bounding box center [145, 553] width 108 height 21
type textarea "Test policy with one user"
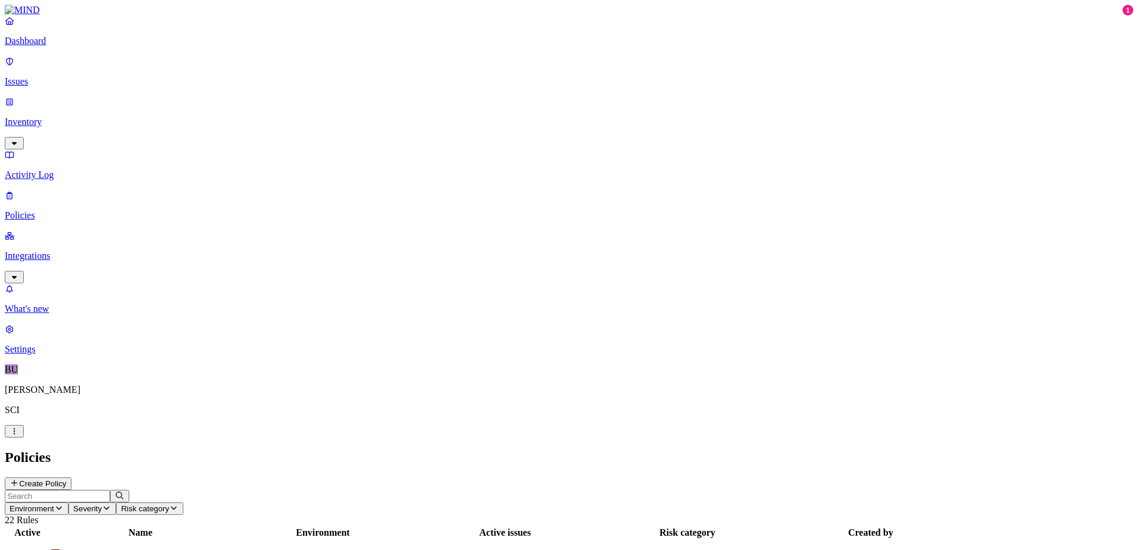
scroll to position [187, 0]
drag, startPoint x: 792, startPoint y: 10, endPoint x: 761, endPoint y: 65, distance: 64.3
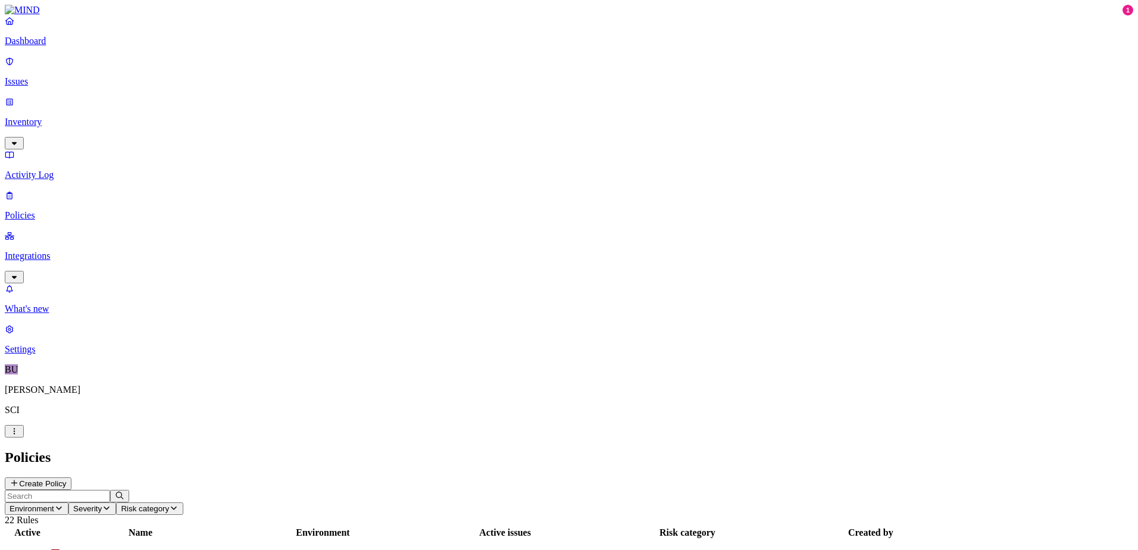
drag, startPoint x: 55, startPoint y: 113, endPoint x: 48, endPoint y: 133, distance: 21.5
click at [55, 170] on p "Activity Log" at bounding box center [569, 175] width 1129 height 11
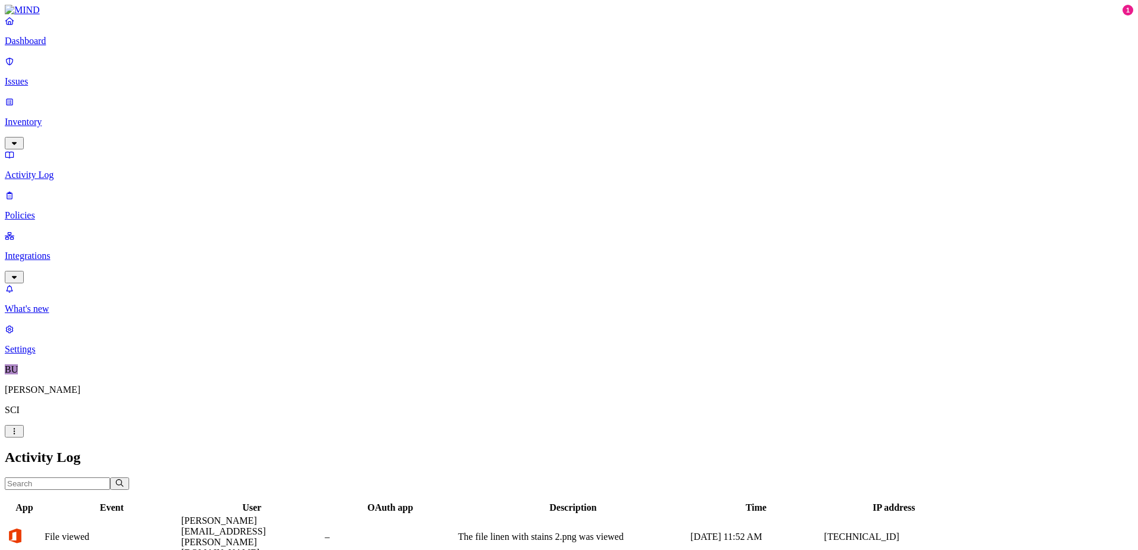
click at [48, 210] on p "Policies" at bounding box center [569, 215] width 1129 height 11
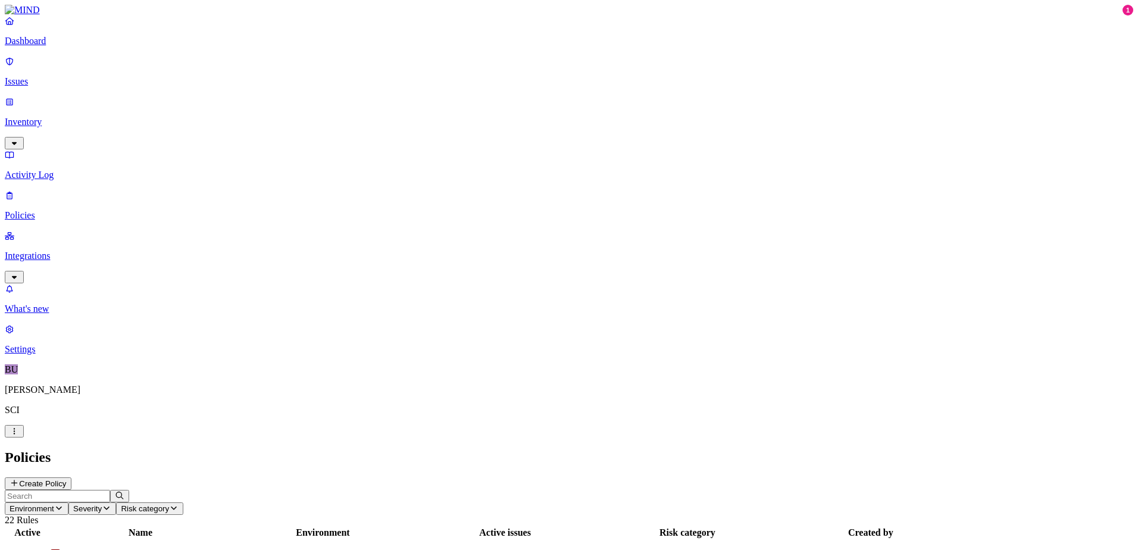
click at [71, 478] on button "Create Policy" at bounding box center [38, 484] width 67 height 13
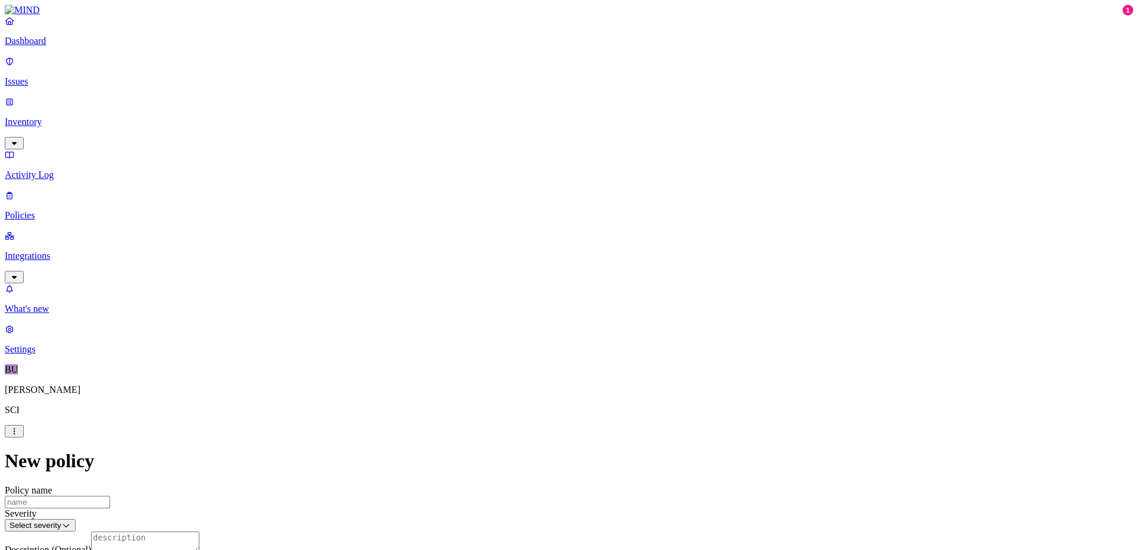
click at [504, 246] on label "Classification" at bounding box center [506, 243] width 52 height 10
click at [489, 292] on button "button" at bounding box center [485, 290] width 10 height 4
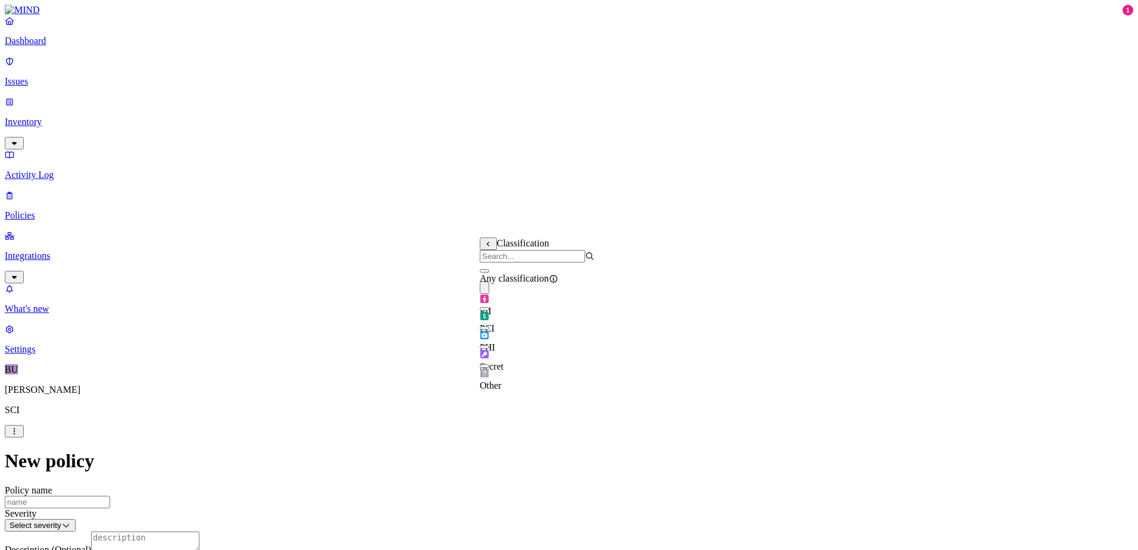
click at [512, 316] on label "External access" at bounding box center [496, 317] width 32 height 21
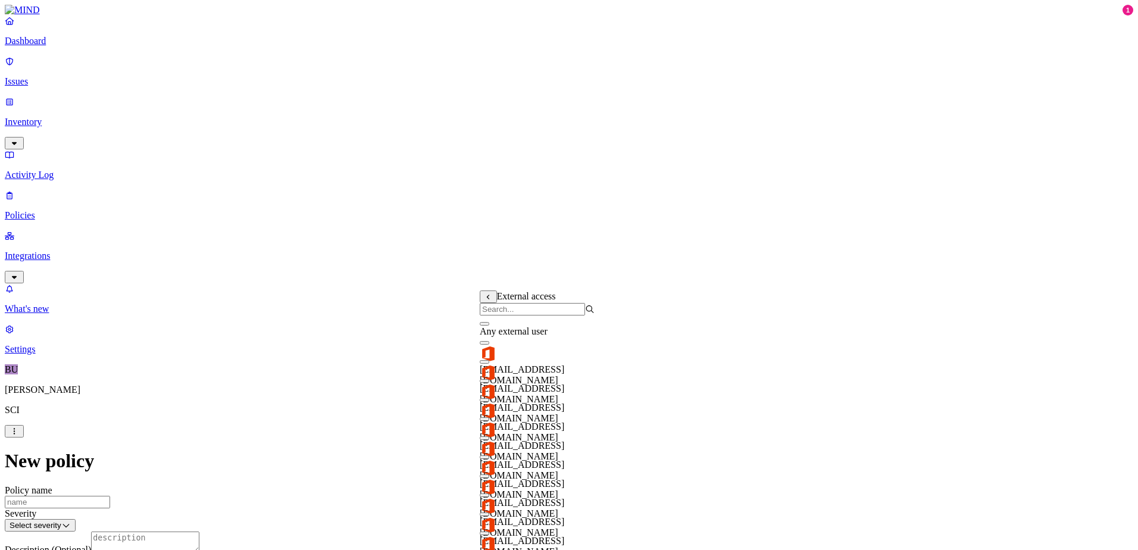
scroll to position [288, 0]
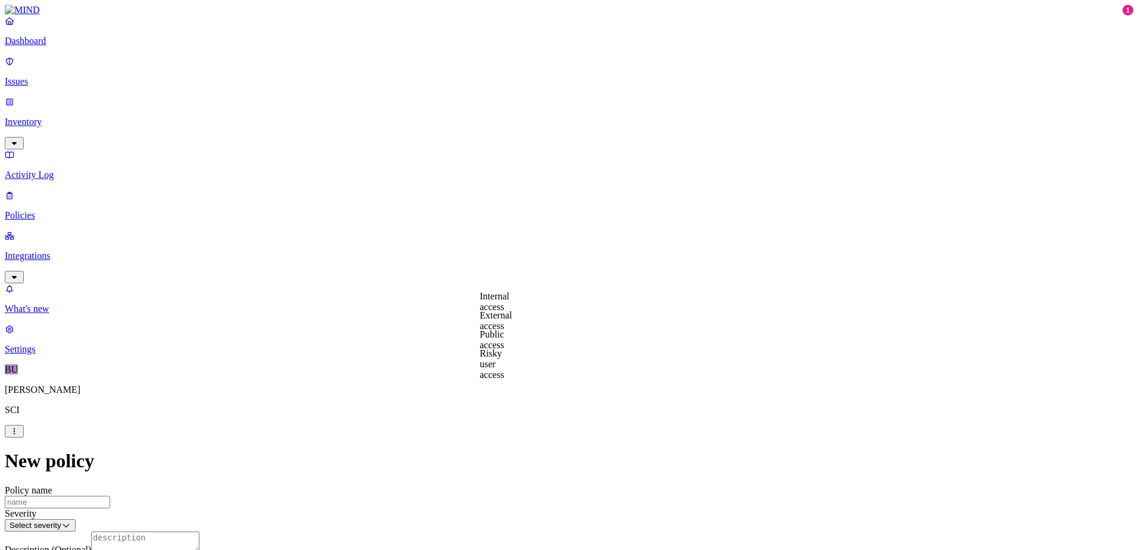
click at [522, 372] on label "Specific application" at bounding box center [501, 370] width 42 height 21
click at [489, 453] on button "button" at bounding box center [485, 451] width 10 height 4
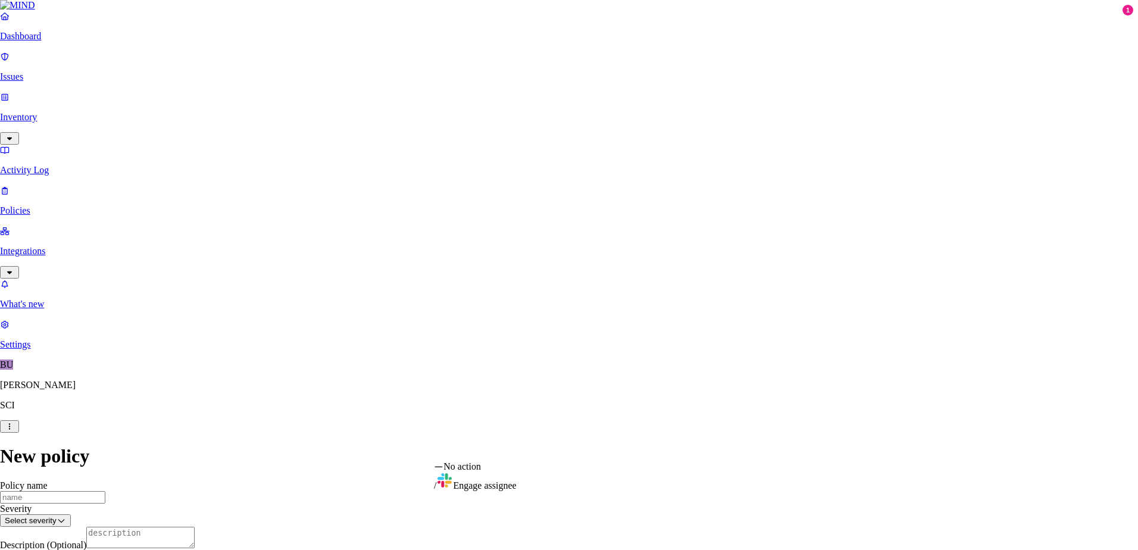
click at [569, 451] on html "Dashboard Issues Inventory Activity Log Policies Integrations What's new 1 Sett…" at bounding box center [569, 544] width 1138 height 1088
click at [572, 407] on html "Dashboard Issues Inventory Activity Log Policies Integrations What's new 1 Sett…" at bounding box center [569, 544] width 1138 height 1088
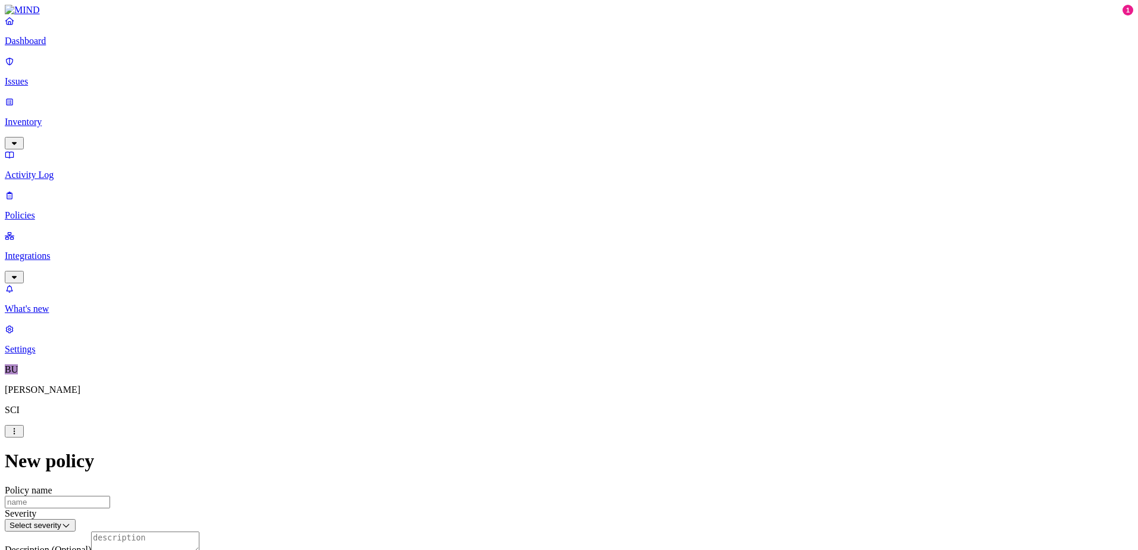
click at [576, 337] on html "Dashboard Issues Inventory Activity Log Policies Integrations What's new 1 Sett…" at bounding box center [569, 546] width 1138 height 1093
click at [581, 294] on html "Dashboard Issues Inventory Activity Log Policies Integrations What's new 1 Sett…" at bounding box center [569, 546] width 1138 height 1093
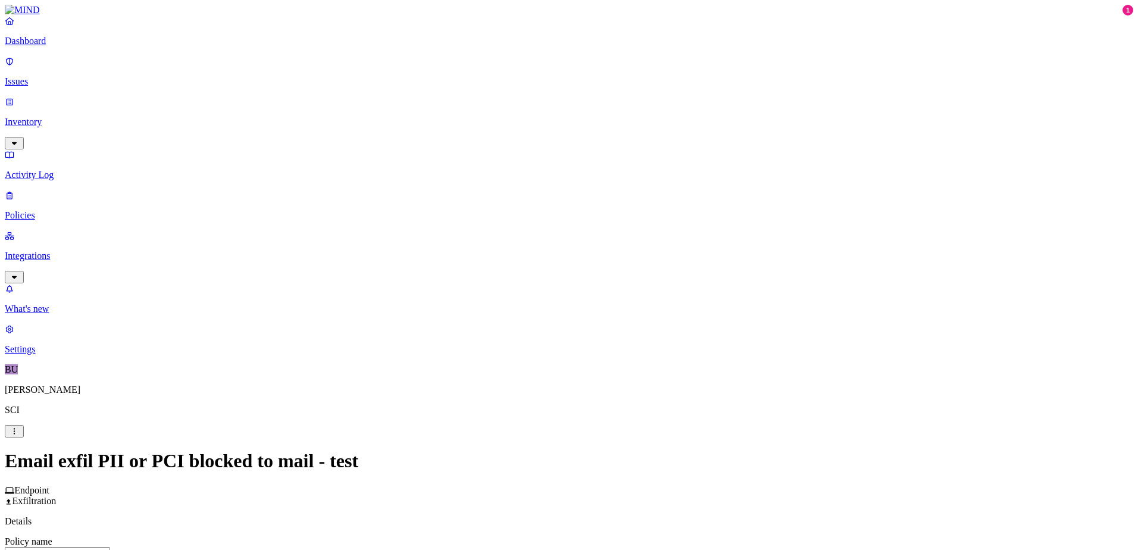
click at [110, 547] on input "Email exfil PII or PCI blocked to mail - test" at bounding box center [57, 553] width 105 height 13
type input "Email exfil PII or PCI blocked - test"
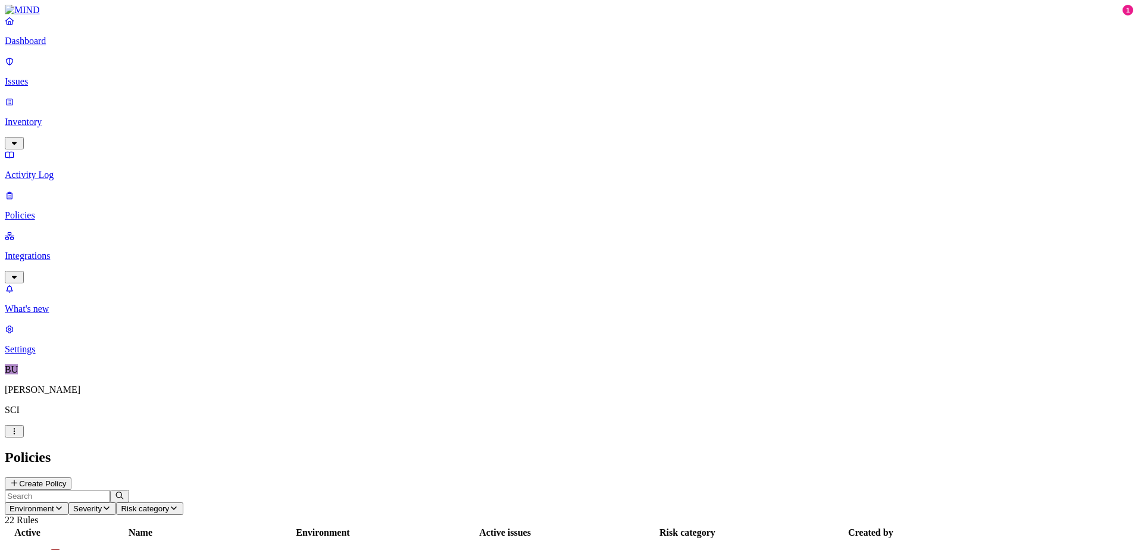
click at [33, 46] on p "Dashboard" at bounding box center [569, 41] width 1129 height 11
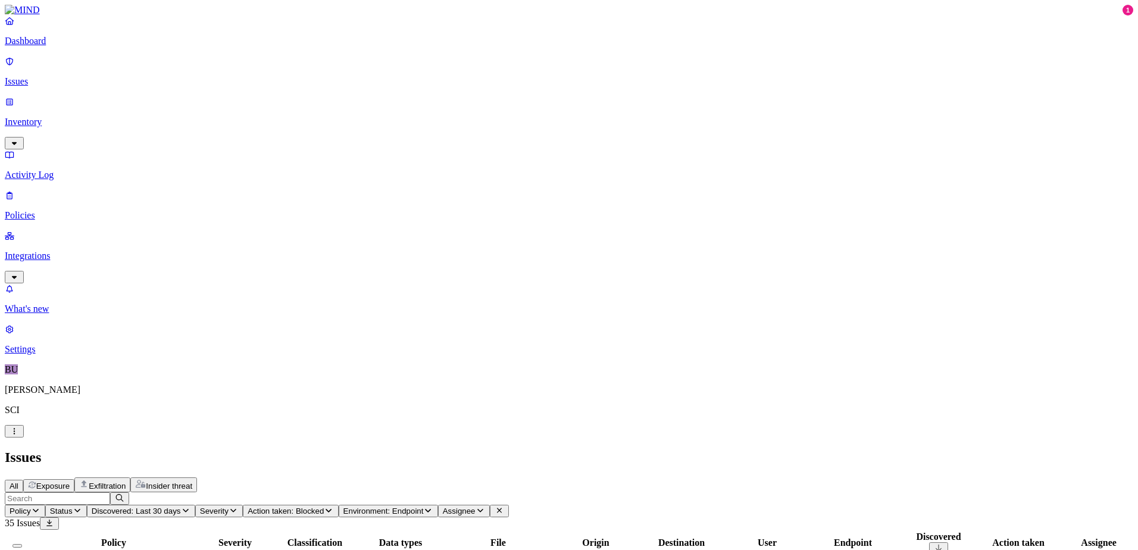
click at [38, 46] on p "Dashboard" at bounding box center [569, 41] width 1129 height 11
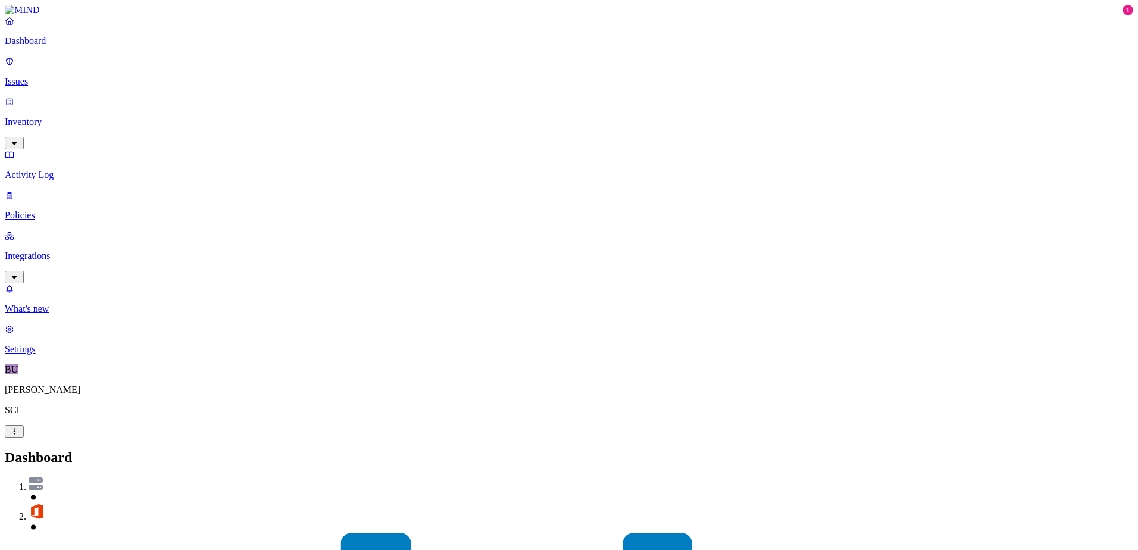
click at [24, 274] on nav "Dashboard Issues Inventory Activity Log Policies Integrations What's new 1 Sett…" at bounding box center [569, 184] width 1129 height 339
click at [51, 210] on p "Policies" at bounding box center [569, 215] width 1129 height 11
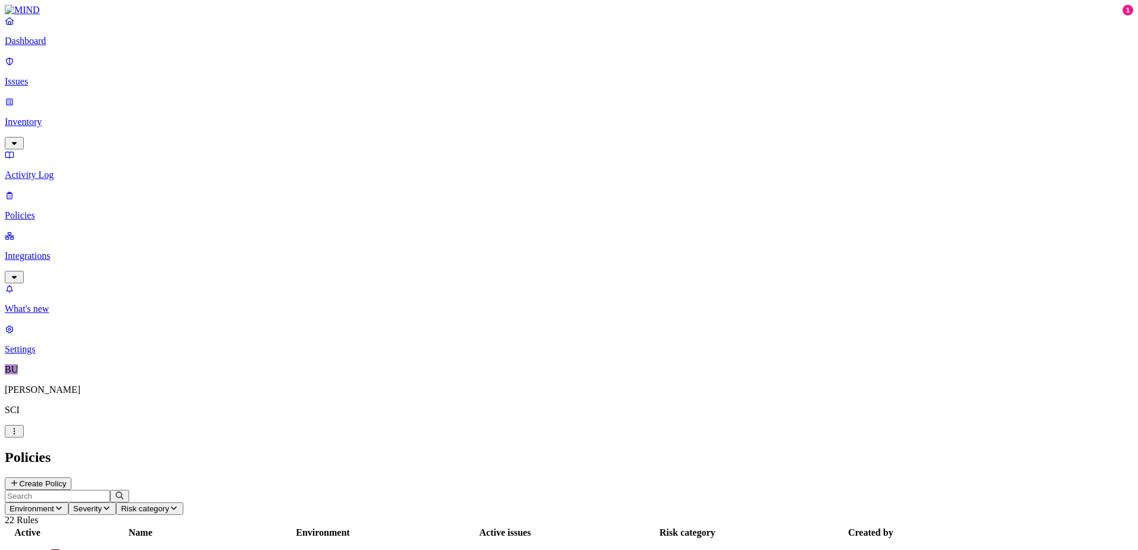
click at [71, 478] on button "Create Policy" at bounding box center [38, 484] width 67 height 13
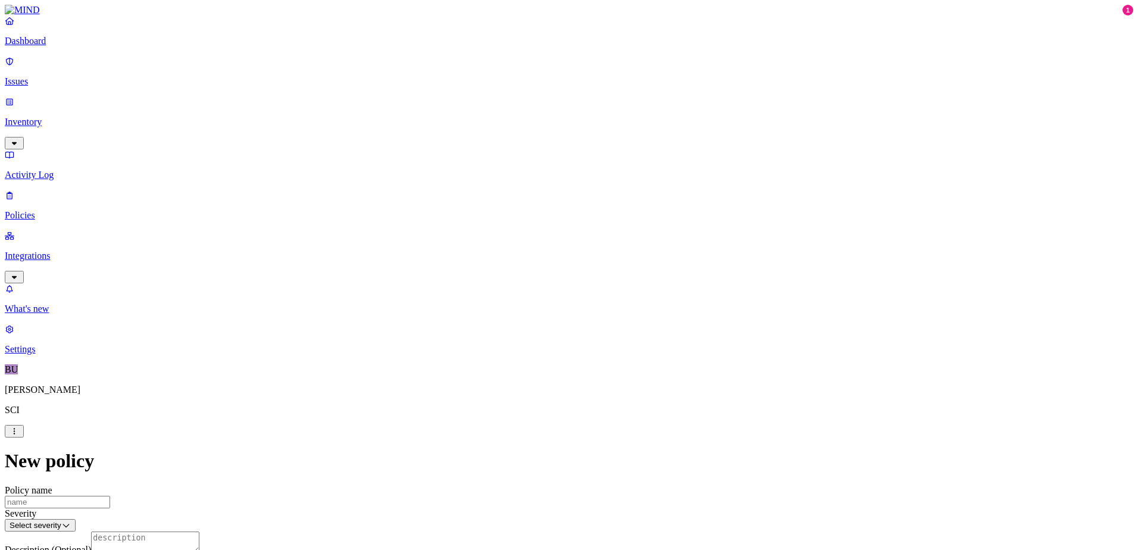
click at [466, 157] on html "Dashboard Issues Inventory Activity Log Policies Integrations What's new 1 Sett…" at bounding box center [569, 460] width 1138 height 920
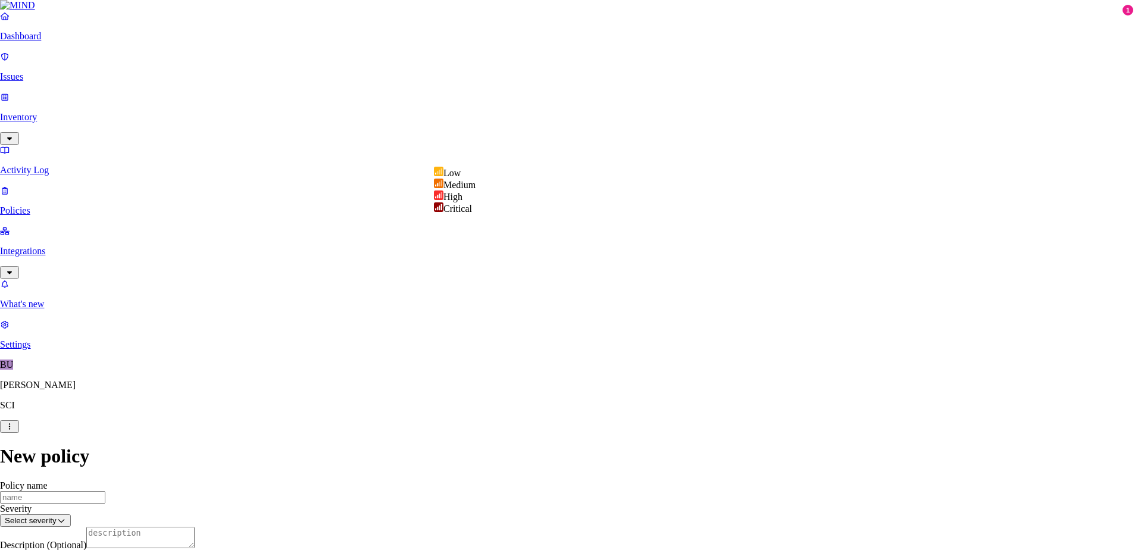
click at [373, 212] on html "Dashboard Issues Inventory Activity Log Policies Integrations What's new 1 Sett…" at bounding box center [569, 458] width 1138 height 916
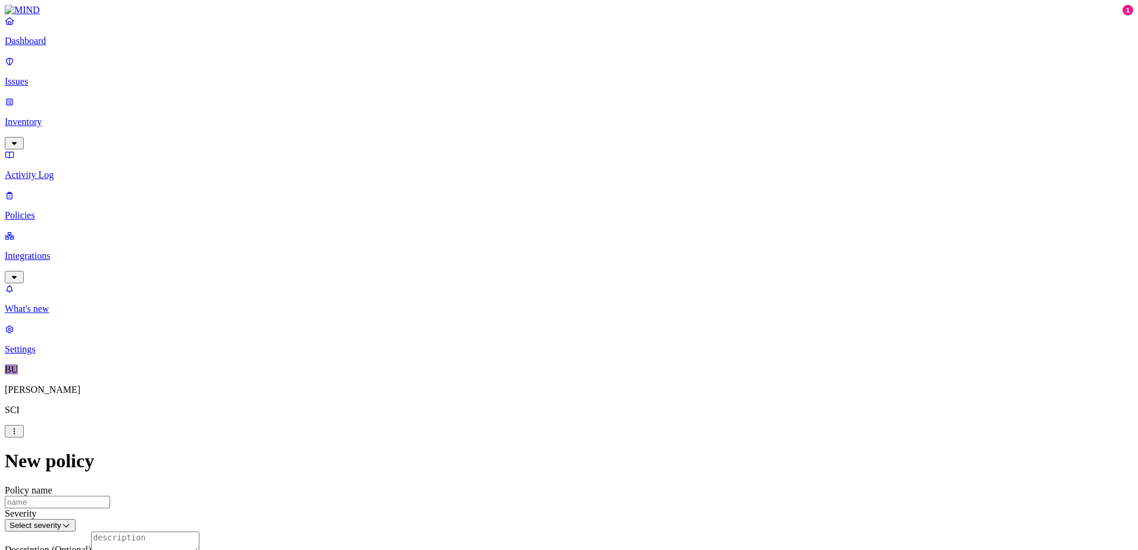
scroll to position [638, 0]
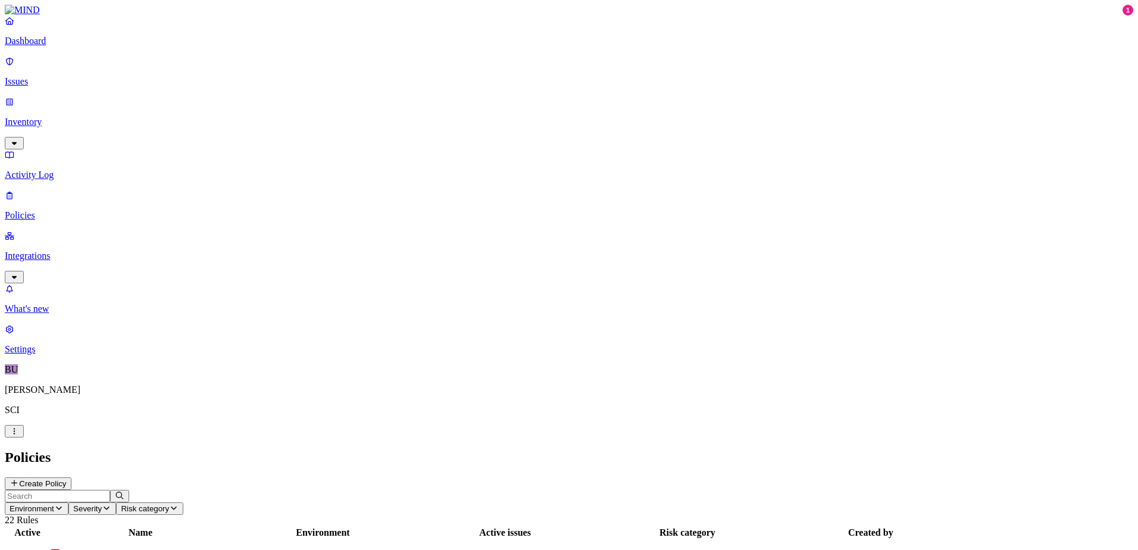
click at [53, 46] on p "Dashboard" at bounding box center [569, 41] width 1129 height 11
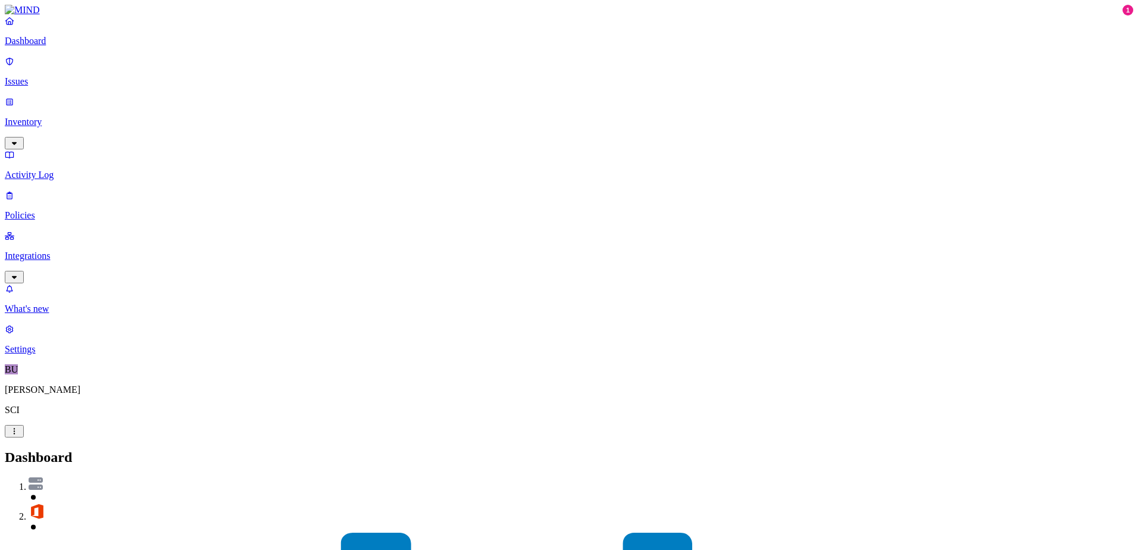
click at [42, 117] on p "Inventory" at bounding box center [569, 122] width 1129 height 11
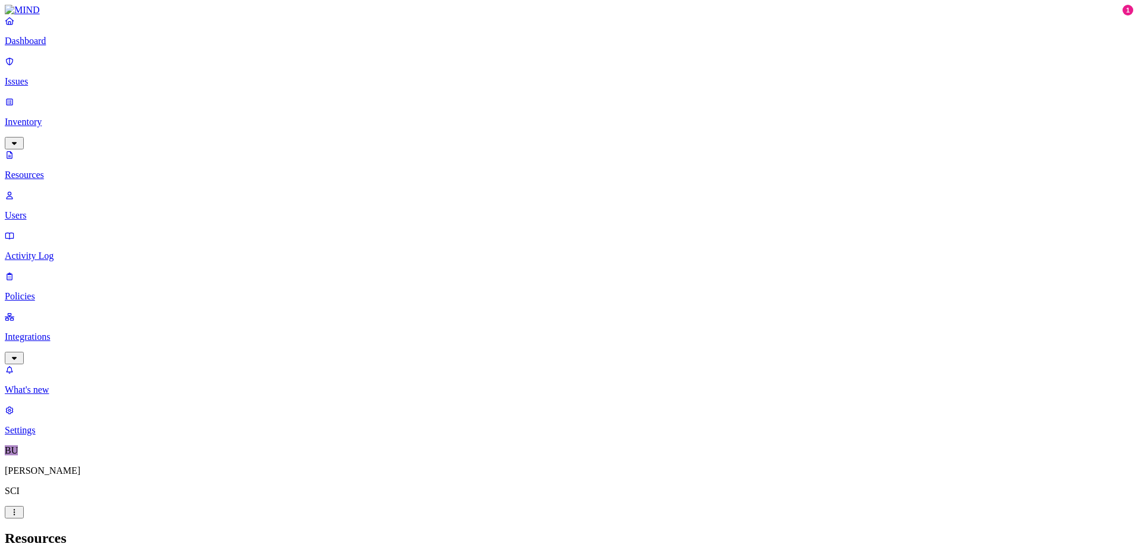
click at [411, 531] on h2 "Resources" at bounding box center [569, 539] width 1129 height 16
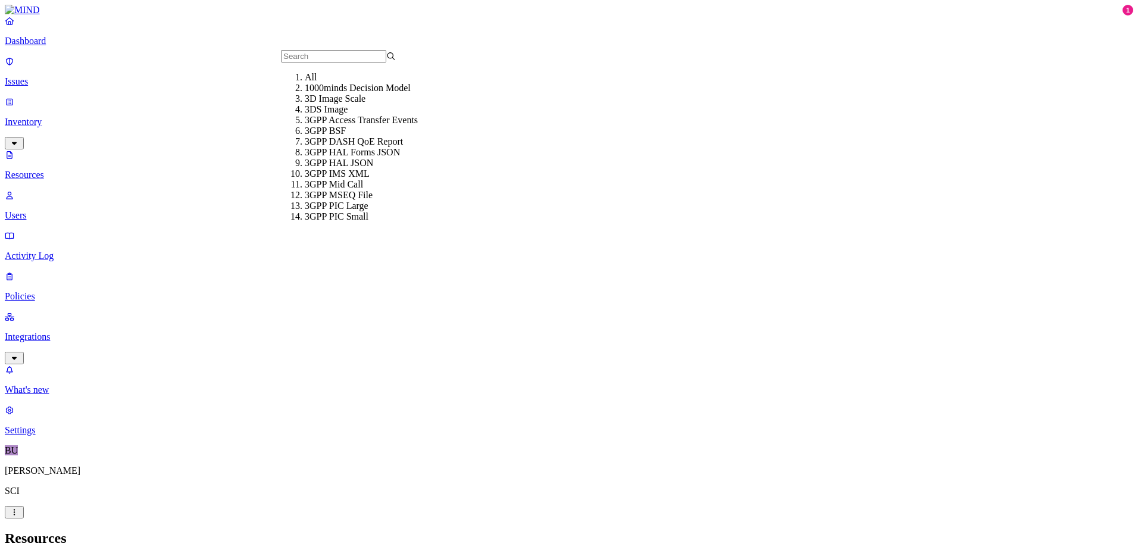
click at [297, 531] on header "Resources" at bounding box center [569, 539] width 1129 height 16
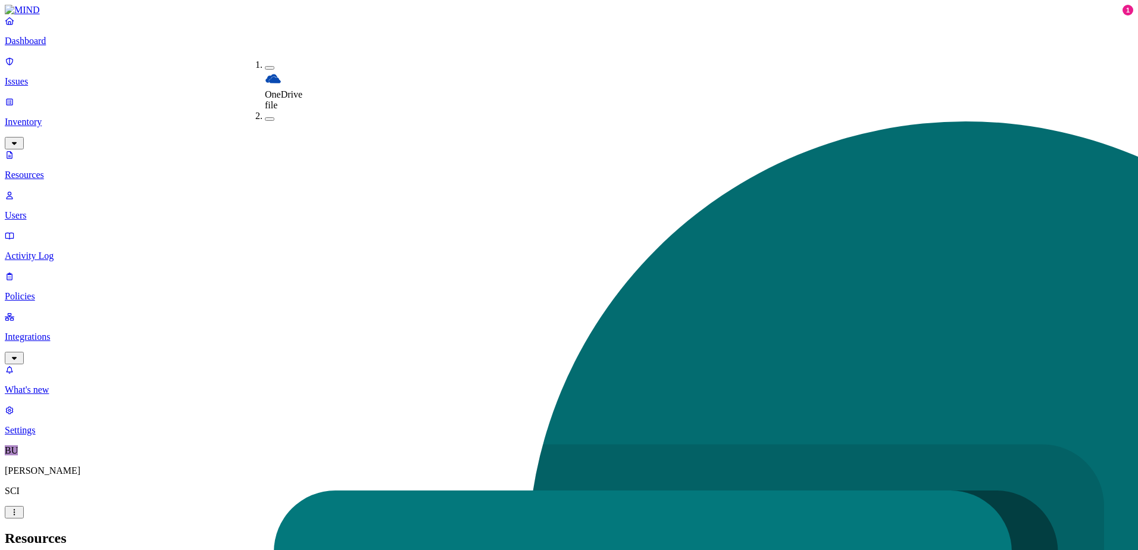
click at [101, 293] on nav "Dashboard Issues Inventory Resources Users Activity Log Policies Integrations W…" at bounding box center [569, 225] width 1129 height 420
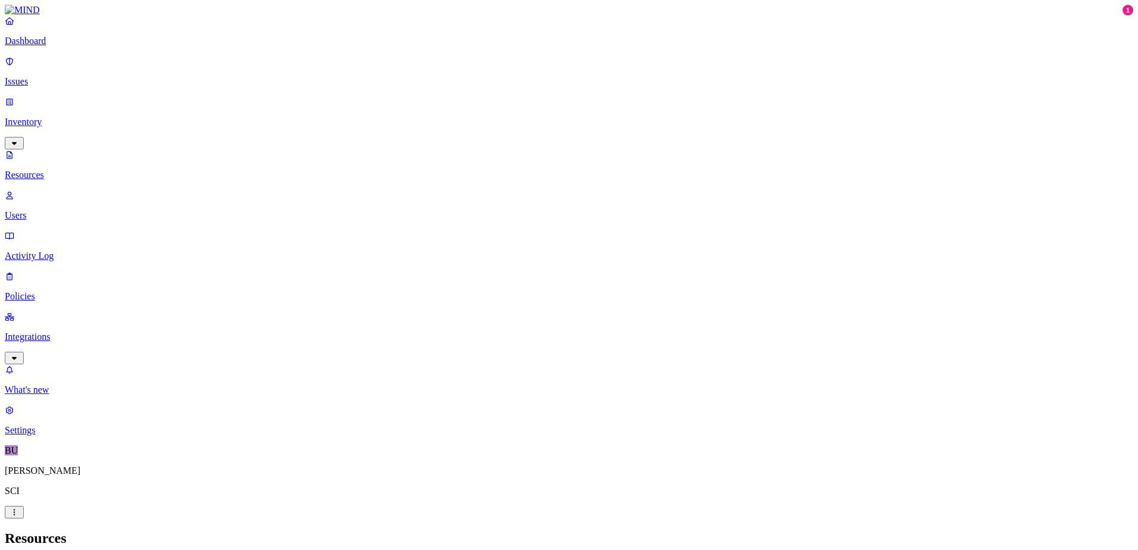
scroll to position [238, 0]
click at [44, 76] on p "Issues" at bounding box center [569, 81] width 1129 height 11
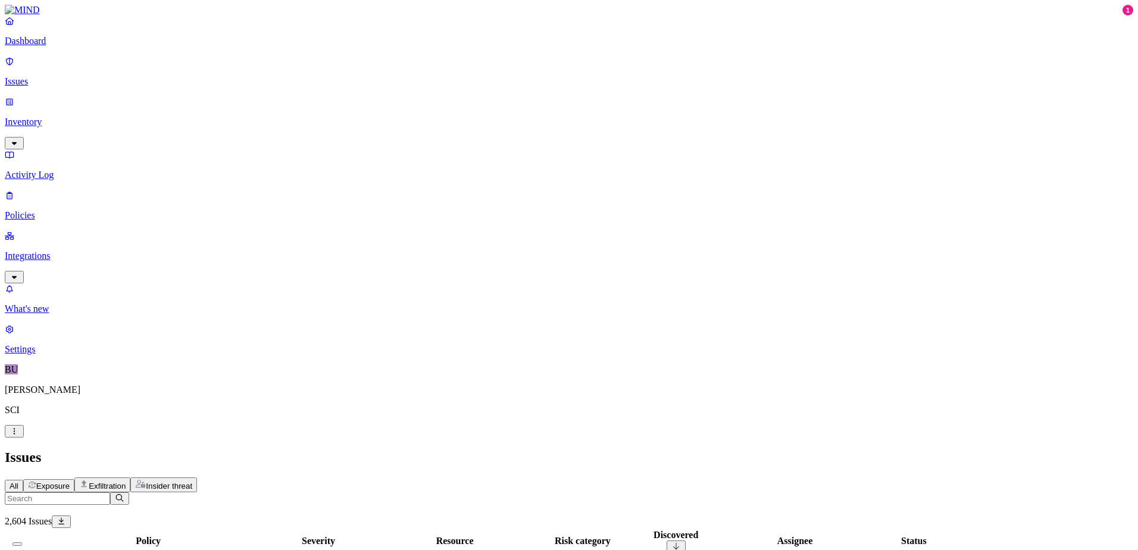
click at [70, 482] on span "Exposure" at bounding box center [52, 486] width 33 height 9
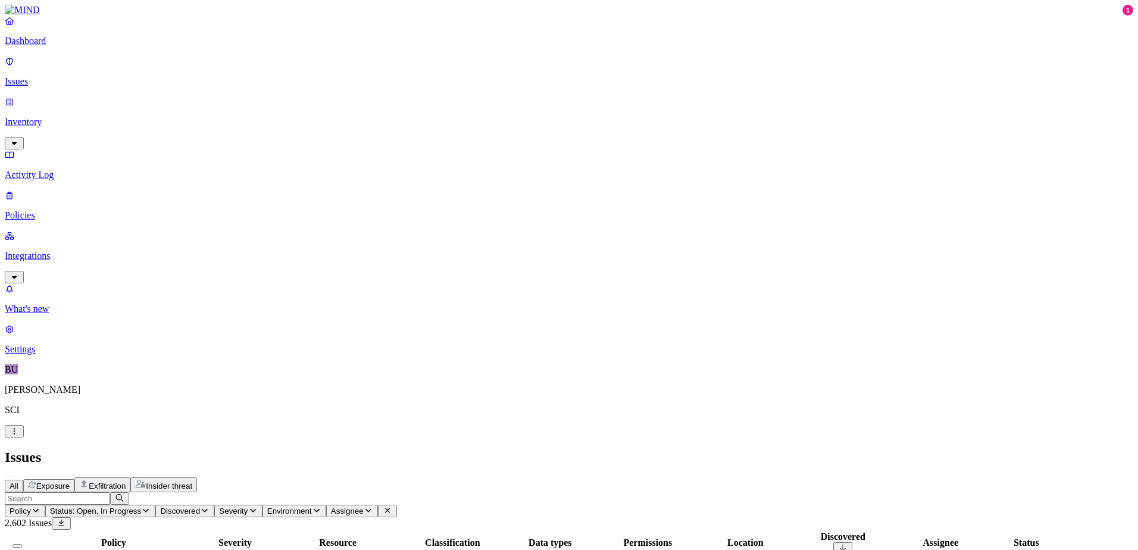
click at [40, 507] on icon "button" at bounding box center [36, 511] width 10 height 8
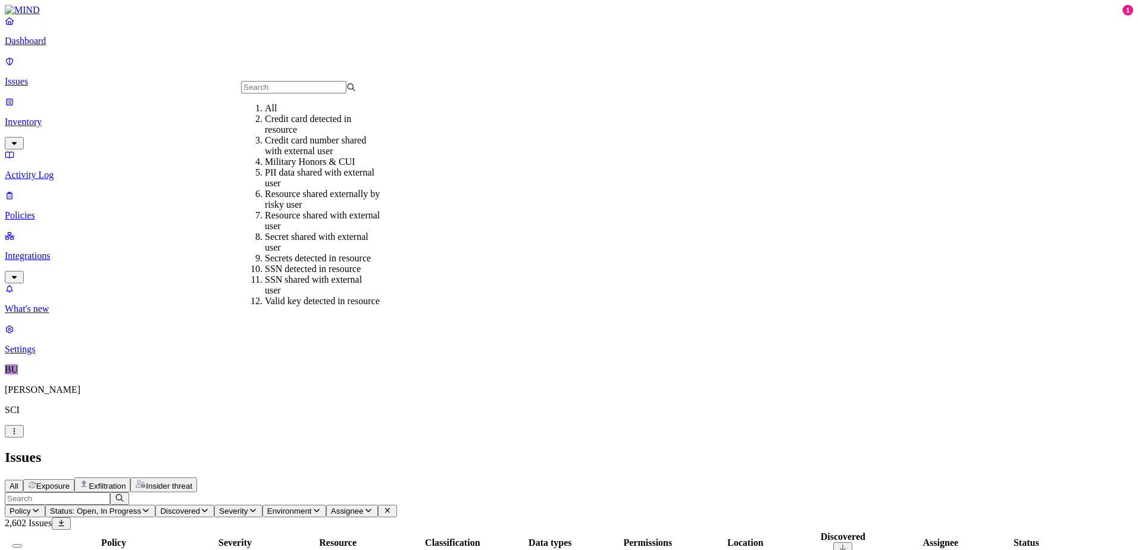
scroll to position [49, 0]
click at [340, 232] on div "Secret shared with external user" at bounding box center [322, 242] width 115 height 21
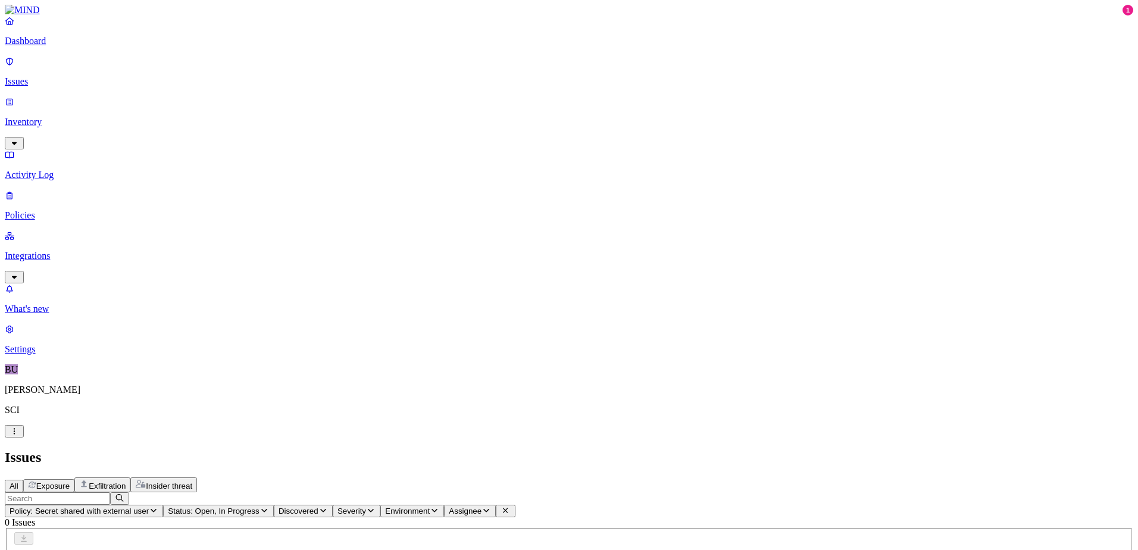
click at [157, 509] on icon "button" at bounding box center [154, 511] width 6 height 4
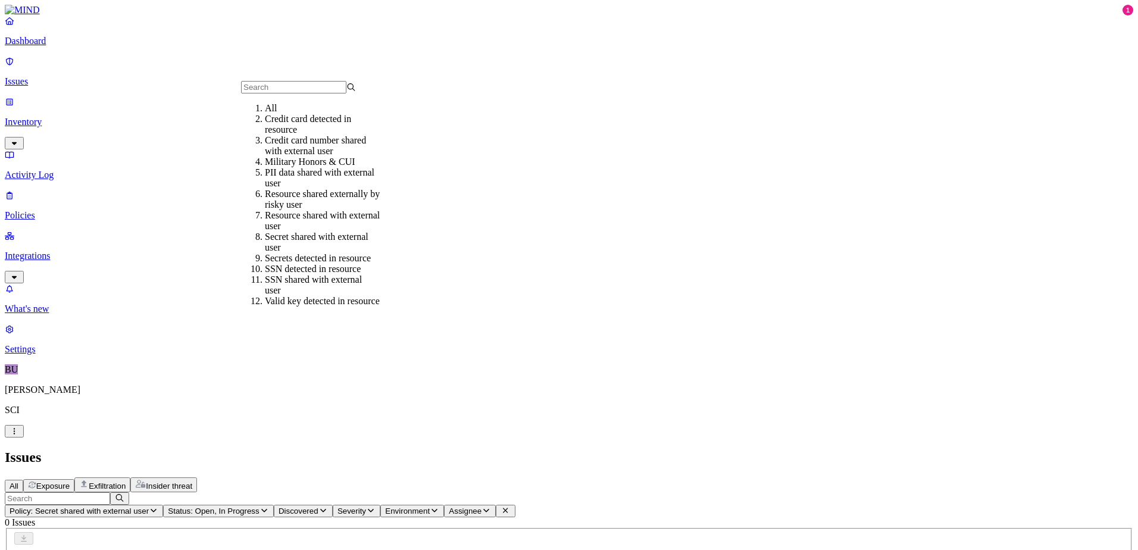
click at [332, 167] on div "Military Honors & CUI" at bounding box center [322, 162] width 115 height 11
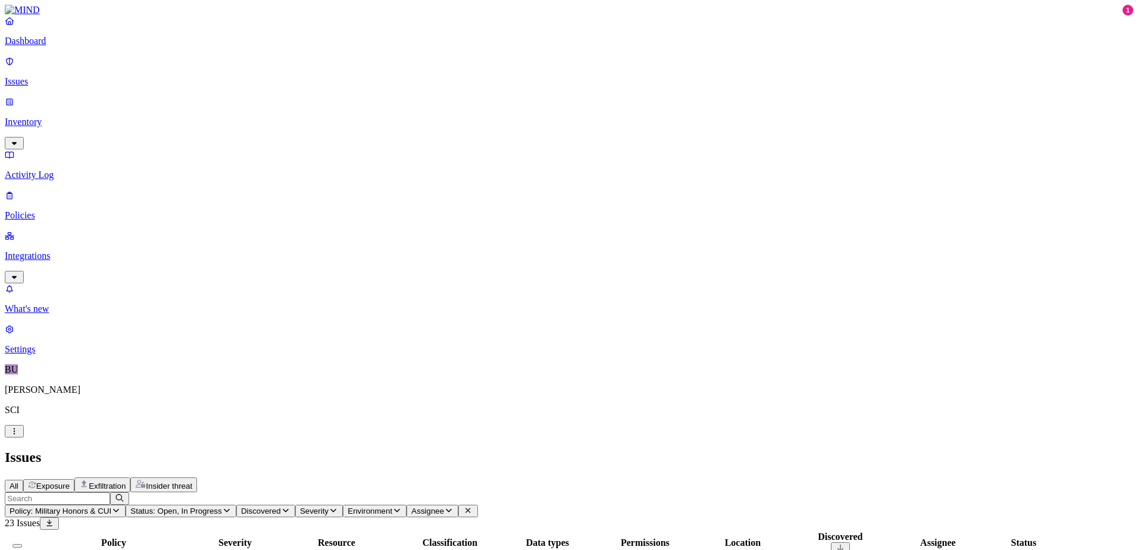
click at [121, 507] on icon "button" at bounding box center [116, 511] width 10 height 8
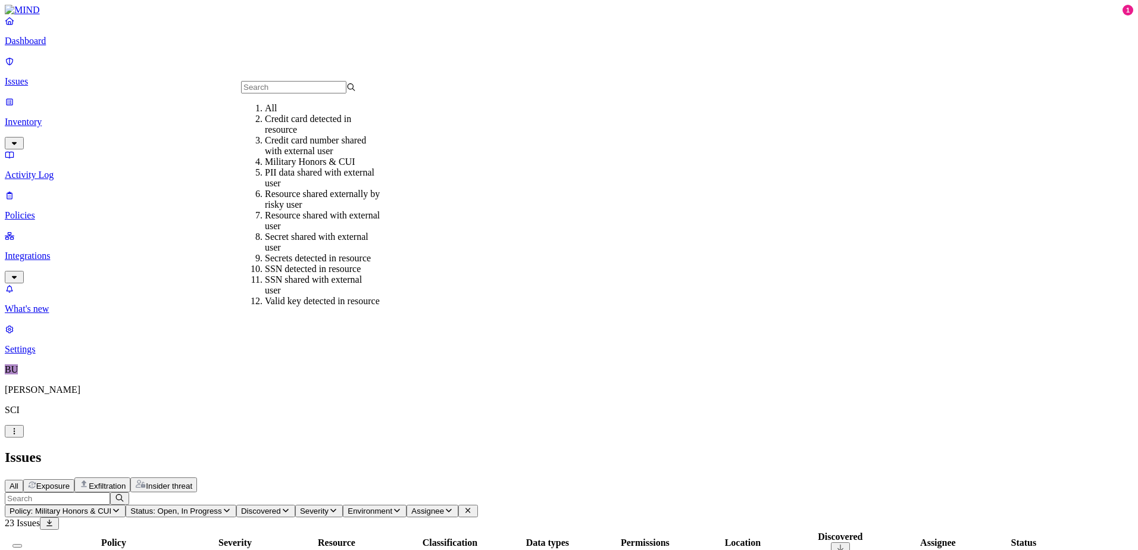
click at [265, 114] on div "All" at bounding box center [322, 108] width 115 height 11
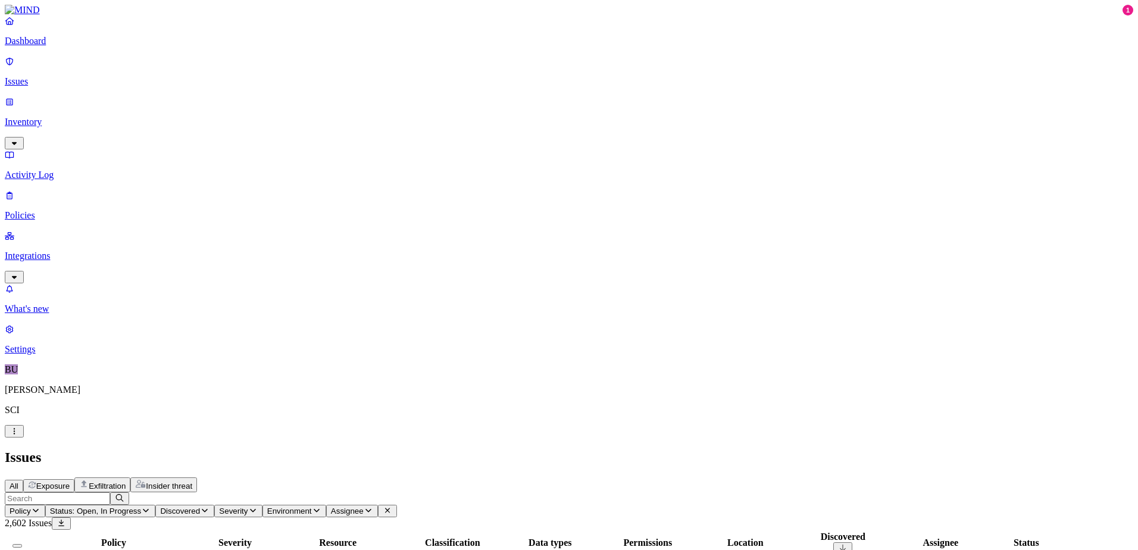
click at [130, 478] on button "Exfiltration" at bounding box center [102, 485] width 56 height 15
click at [192, 482] on span "Insider threat" at bounding box center [169, 486] width 46 height 9
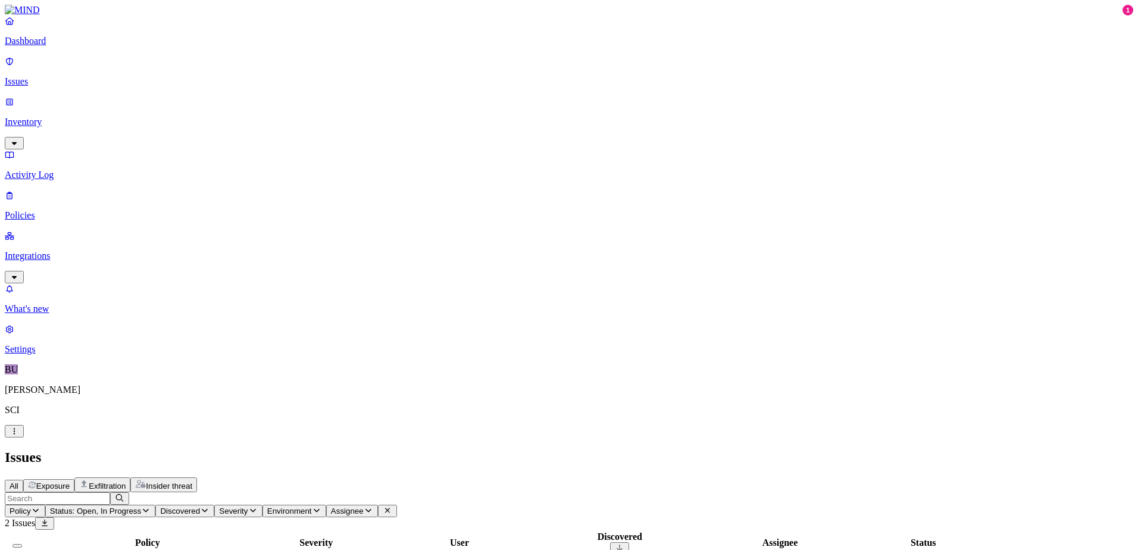
scroll to position [0, 0]
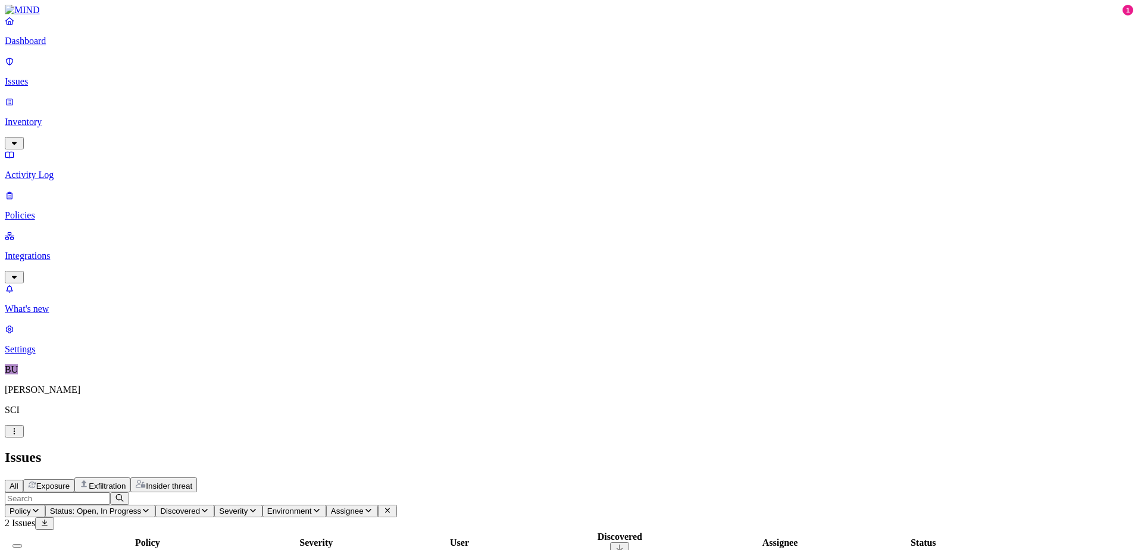
click at [210, 507] on icon "button" at bounding box center [205, 511] width 10 height 8
click at [52, 117] on p "Inventory" at bounding box center [569, 122] width 1129 height 11
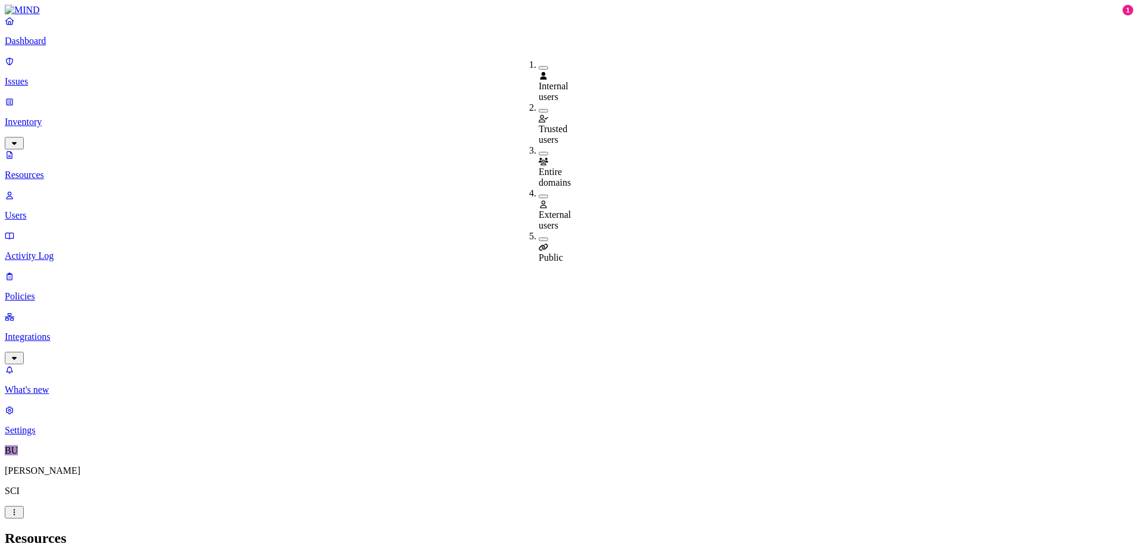
click at [539, 188] on div "External users" at bounding box center [539, 209] width 0 height 43
click at [83, 316] on nav "Dashboard Issues Inventory Resources Users Activity Log Policies Integrations W…" at bounding box center [569, 225] width 1129 height 420
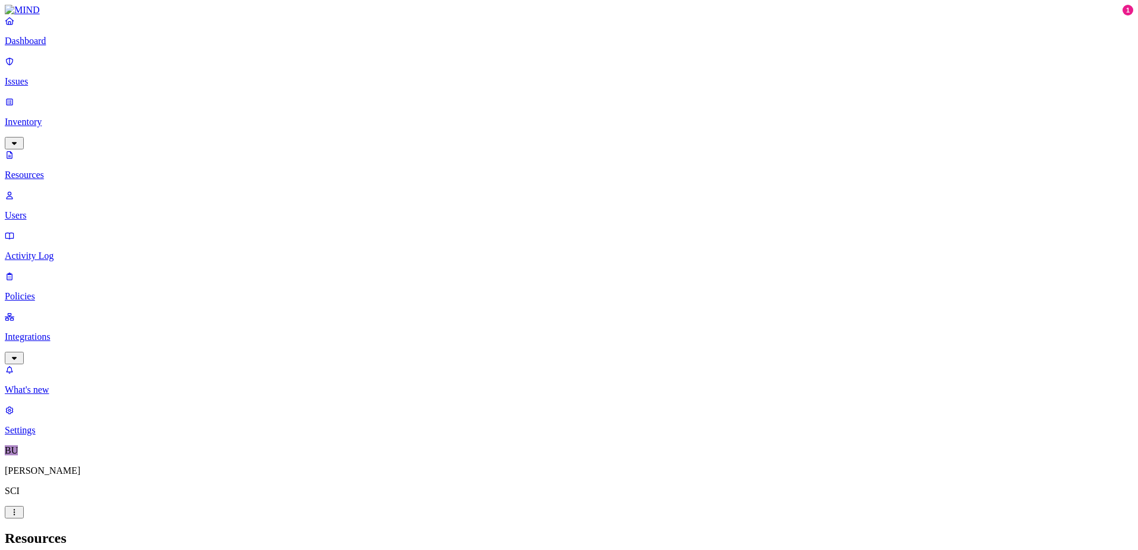
click at [36, 77] on p "Issues" at bounding box center [569, 81] width 1129 height 11
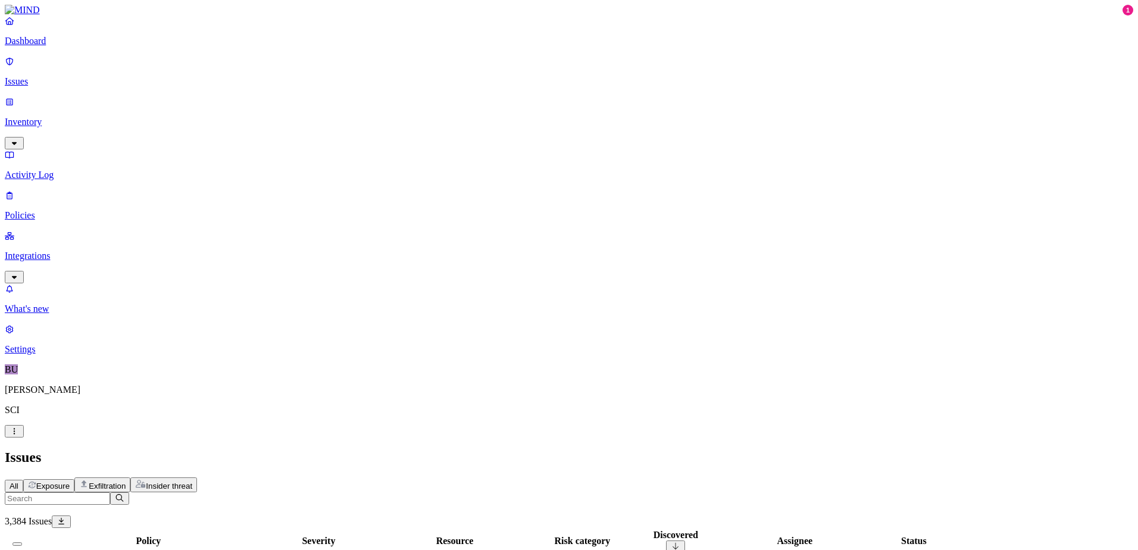
click at [192, 482] on span "Insider threat" at bounding box center [169, 486] width 46 height 9
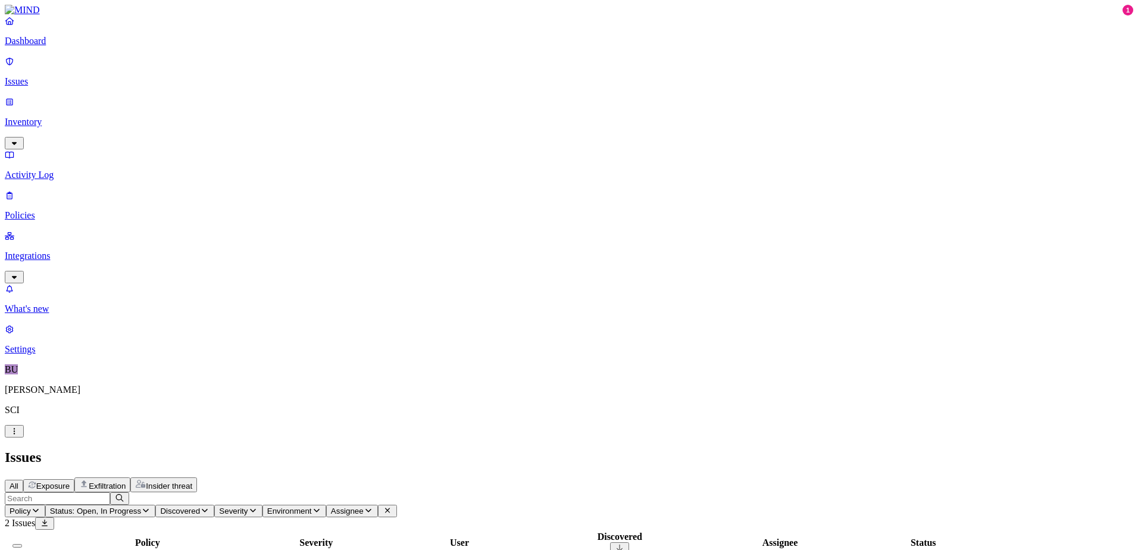
click at [55, 117] on p "Inventory" at bounding box center [569, 122] width 1129 height 11
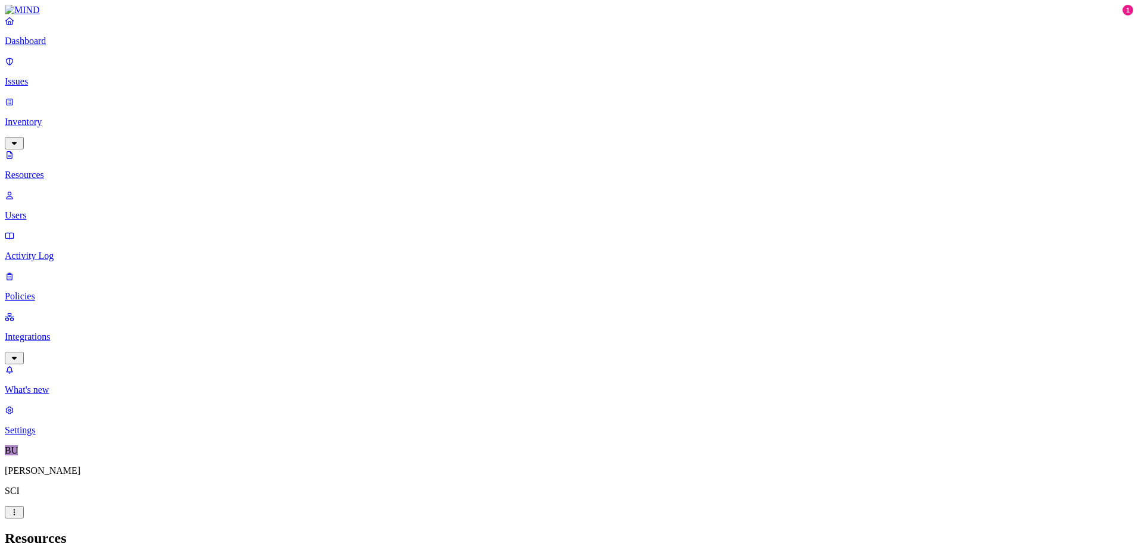
click at [54, 210] on p "Users" at bounding box center [569, 215] width 1129 height 11
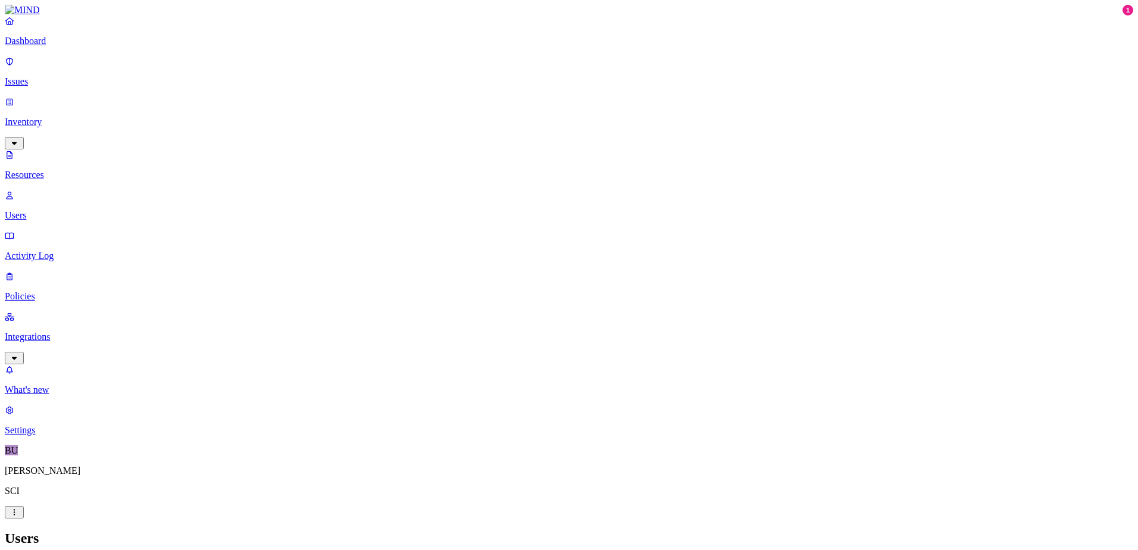
click at [43, 309] on nav "Dashboard Issues Inventory Resources Users Activity Log Policies Integrations W…" at bounding box center [569, 225] width 1129 height 420
click at [49, 291] on p "Policies" at bounding box center [569, 296] width 1129 height 11
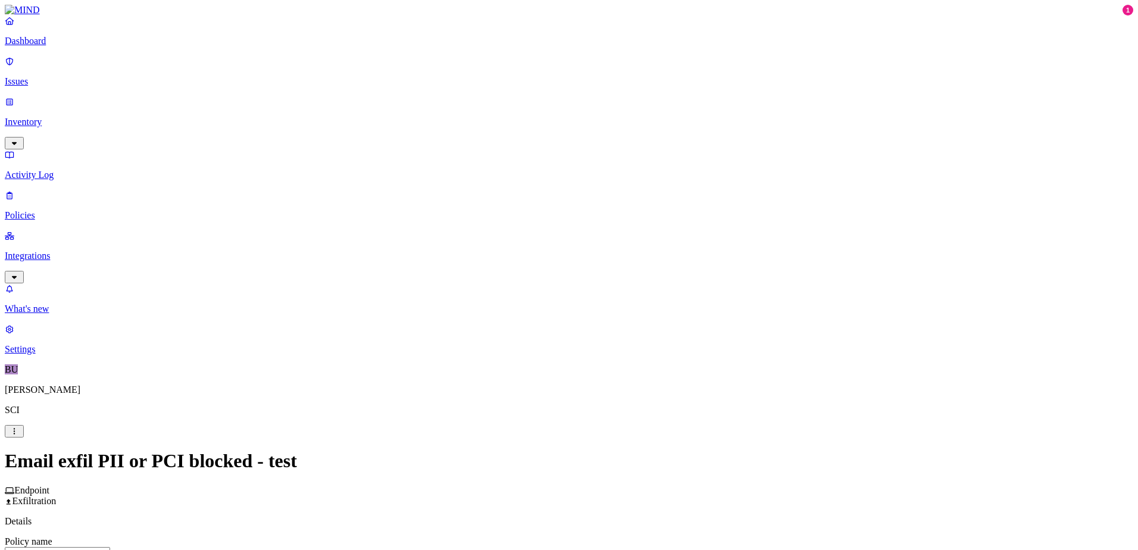
scroll to position [238, 0]
click at [532, 302] on label "Web Domain" at bounding box center [516, 299] width 31 height 21
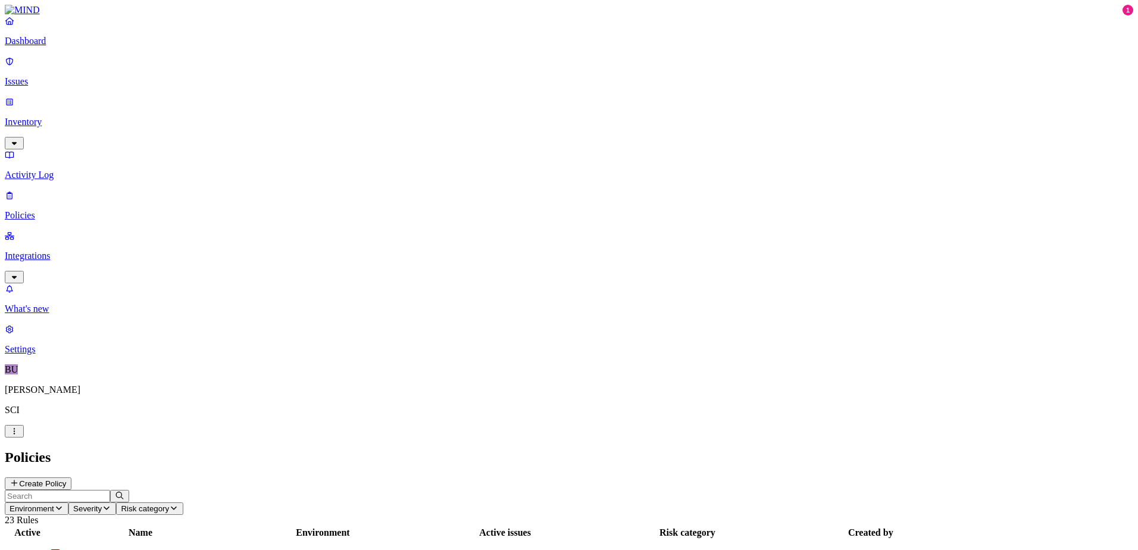
drag, startPoint x: 795, startPoint y: 14, endPoint x: 778, endPoint y: 21, distance: 18.1
click at [48, 280] on nav "Dashboard Issues Inventory Activity Log Policies Integrations What's new 1 Sett…" at bounding box center [569, 184] width 1129 height 339
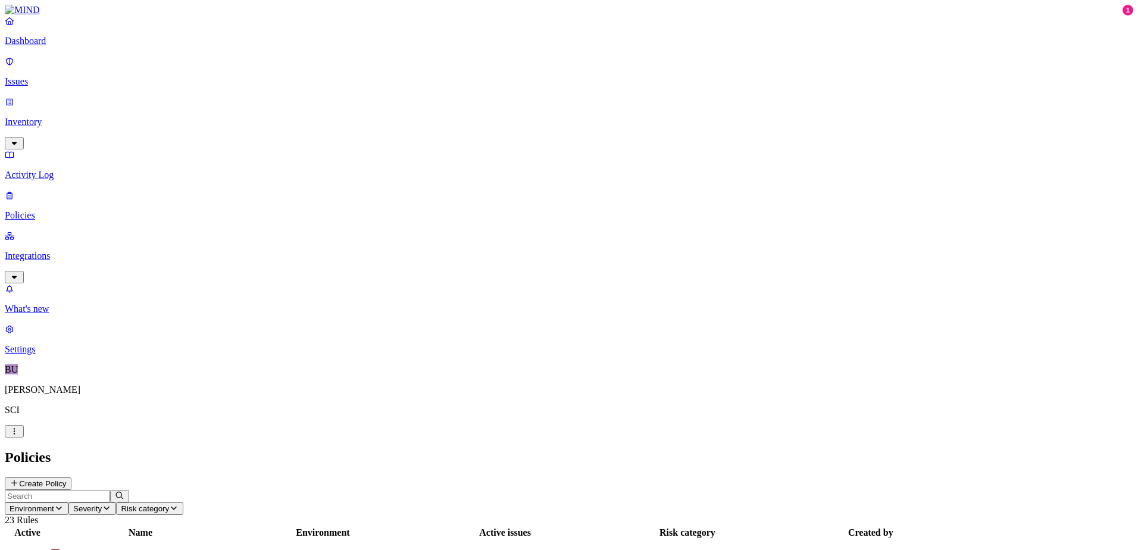
click at [27, 260] on nav "Dashboard Issues Inventory Activity Log Policies Integrations What's new 1 Sett…" at bounding box center [569, 184] width 1129 height 339
click at [55, 117] on p "Inventory" at bounding box center [569, 122] width 1129 height 11
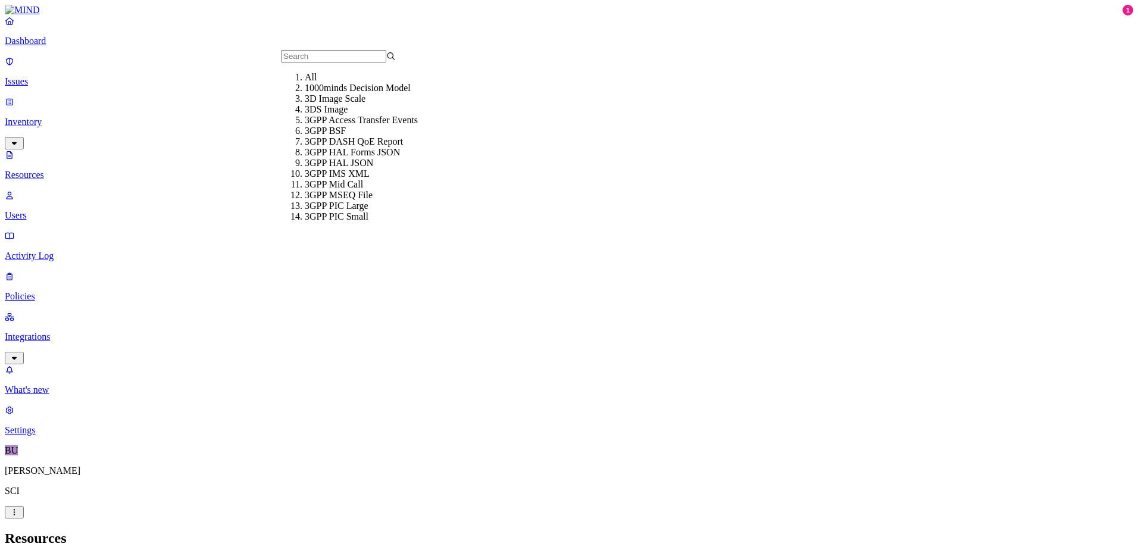
click at [317, 531] on h2 "Resources" at bounding box center [569, 539] width 1129 height 16
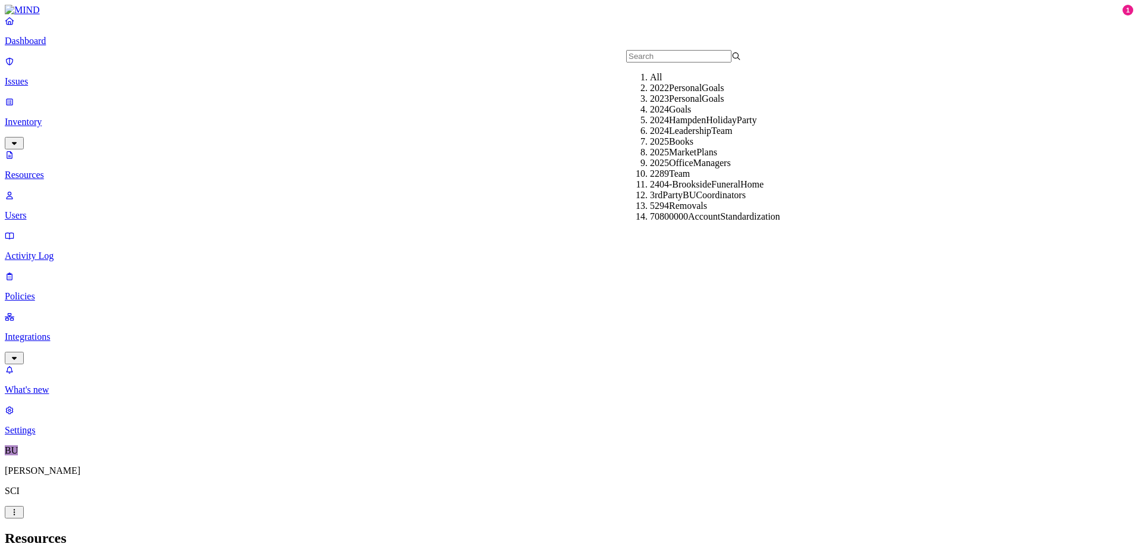
click at [780, 531] on h2 "Resources" at bounding box center [569, 539] width 1129 height 16
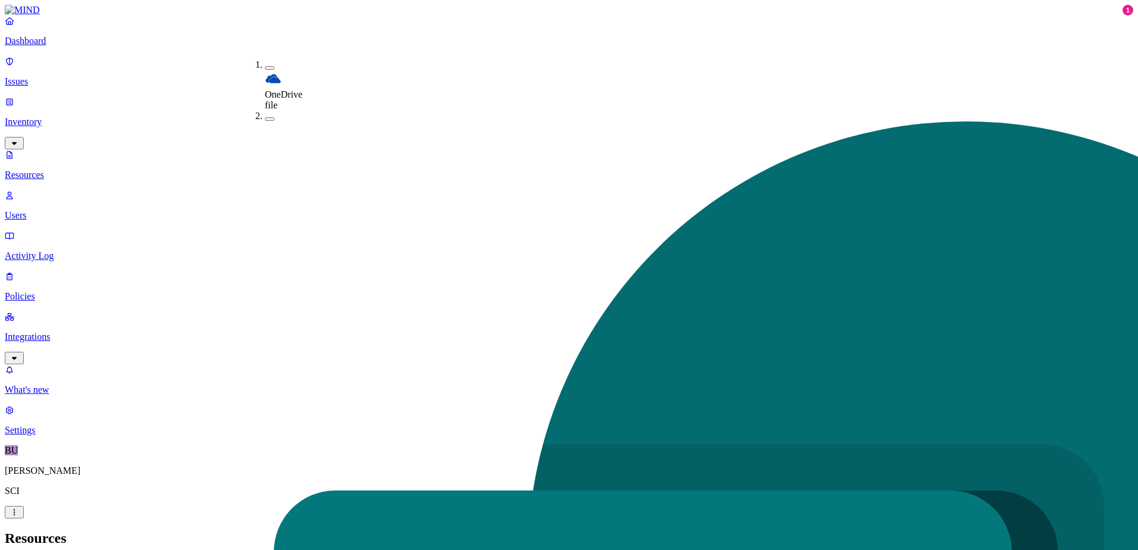
click at [108, 286] on nav "Dashboard Issues Inventory Resources Users Activity Log Policies Integrations W…" at bounding box center [569, 225] width 1129 height 420
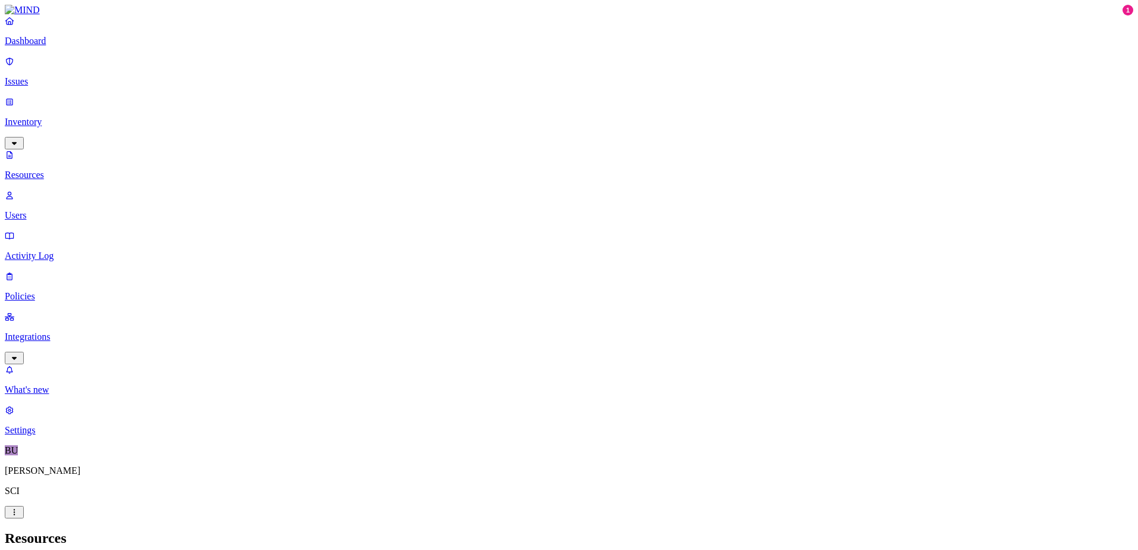
scroll to position [280, 0]
drag, startPoint x: 985, startPoint y: 1, endPoint x: 1013, endPoint y: 21, distance: 34.1
click at [1044, 531] on h2 "Resources" at bounding box center [569, 539] width 1129 height 16
click at [1031, 531] on h2 "Resources" at bounding box center [569, 539] width 1129 height 16
